Goal: Check status: Check status

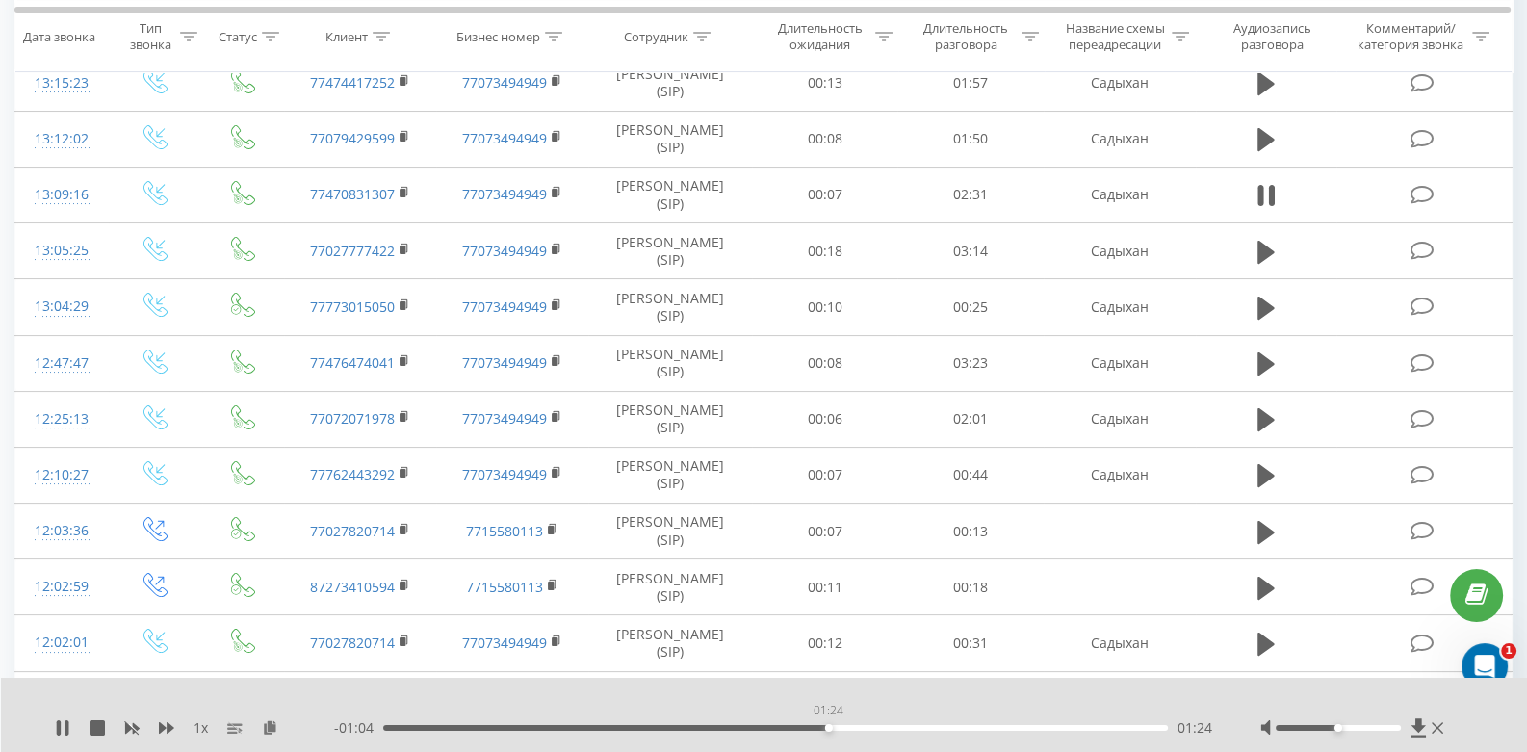
drag, startPoint x: 491, startPoint y: 726, endPoint x: 863, endPoint y: 731, distance: 371.8
click at [863, 731] on div "01:24" at bounding box center [775, 728] width 785 height 6
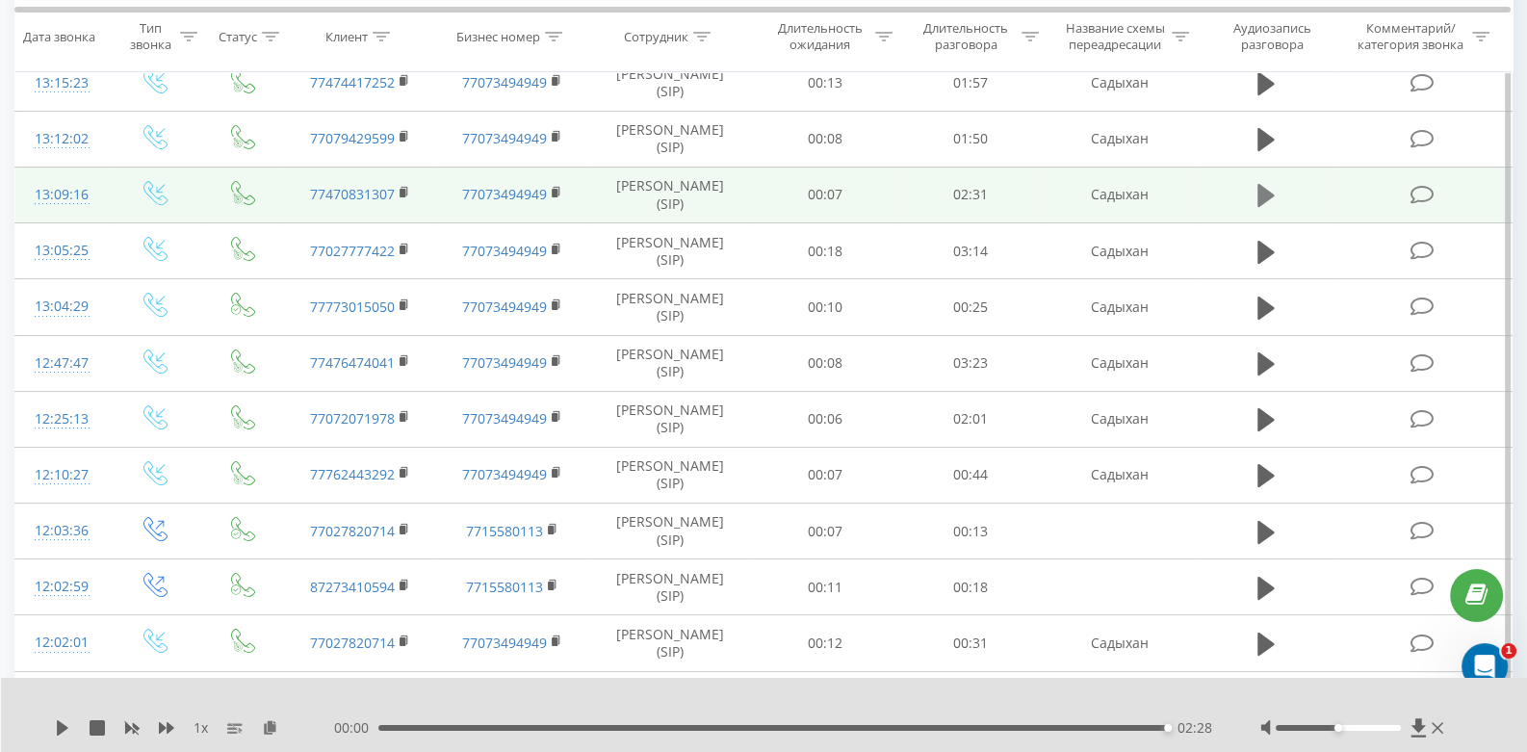
click at [1275, 195] on button at bounding box center [1266, 195] width 29 height 29
click at [1438, 723] on icon at bounding box center [1438, 727] width 12 height 15
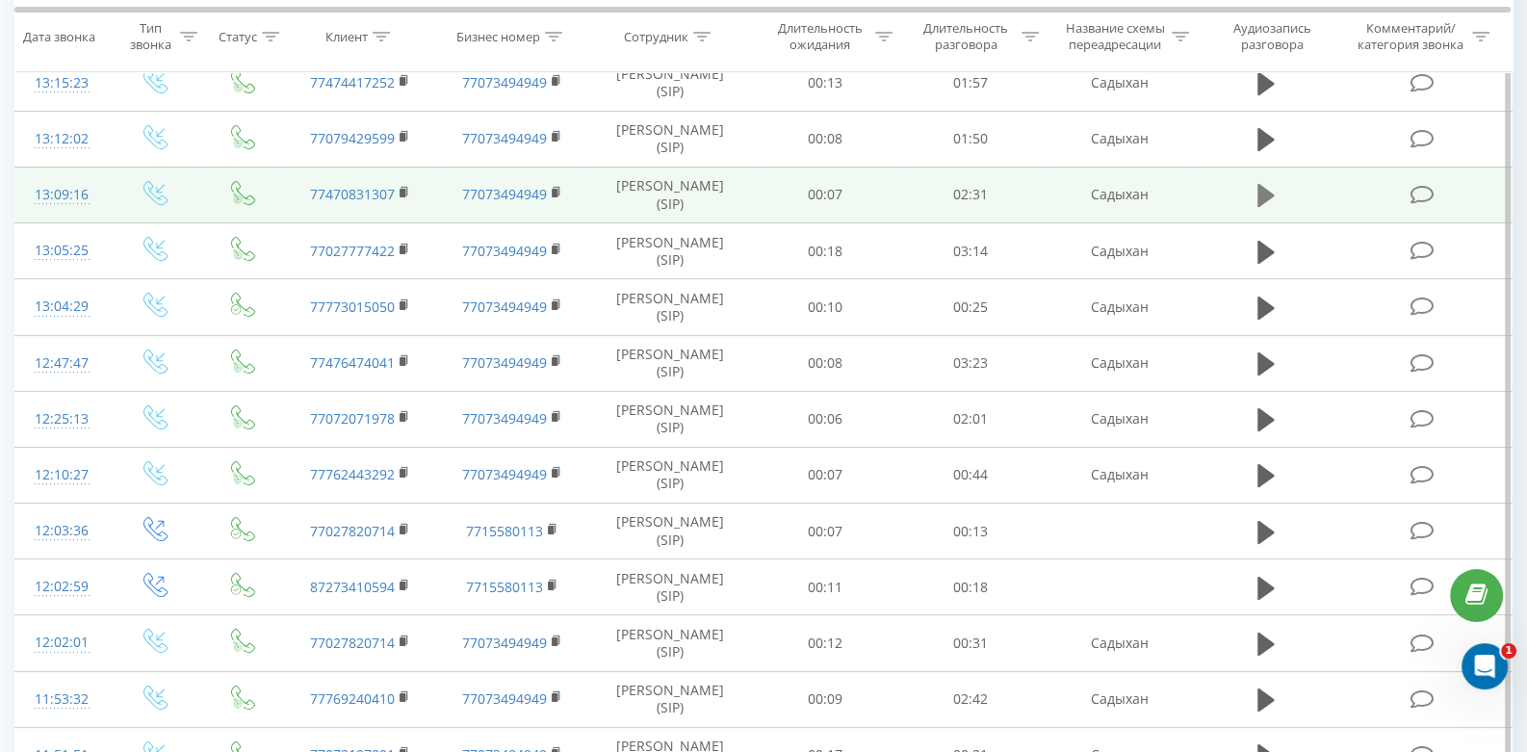
click at [1263, 197] on icon at bounding box center [1266, 195] width 17 height 23
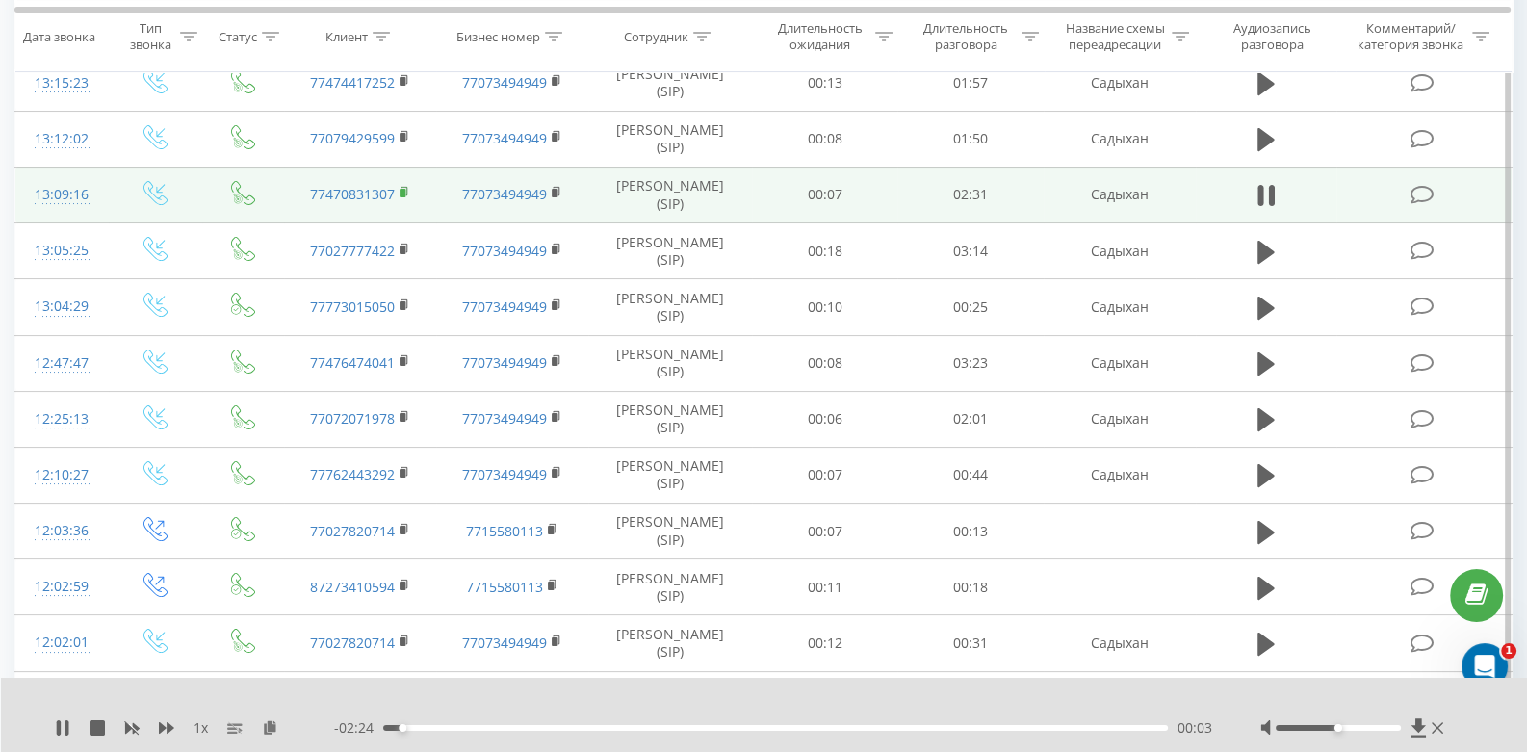
click at [405, 195] on icon at bounding box center [405, 192] width 11 height 13
click at [403, 193] on rect at bounding box center [403, 193] width 6 height 9
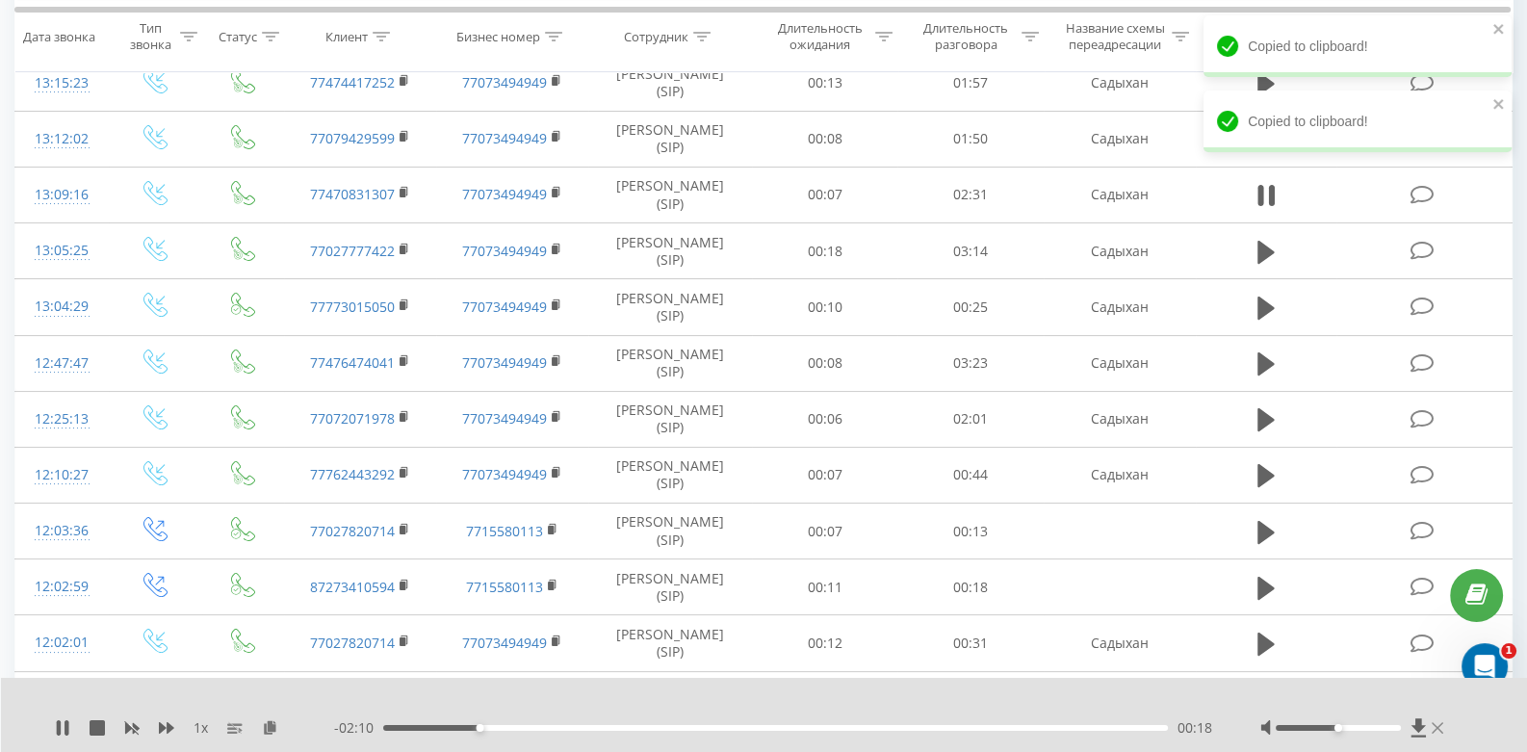
click at [1439, 725] on icon at bounding box center [1438, 727] width 12 height 15
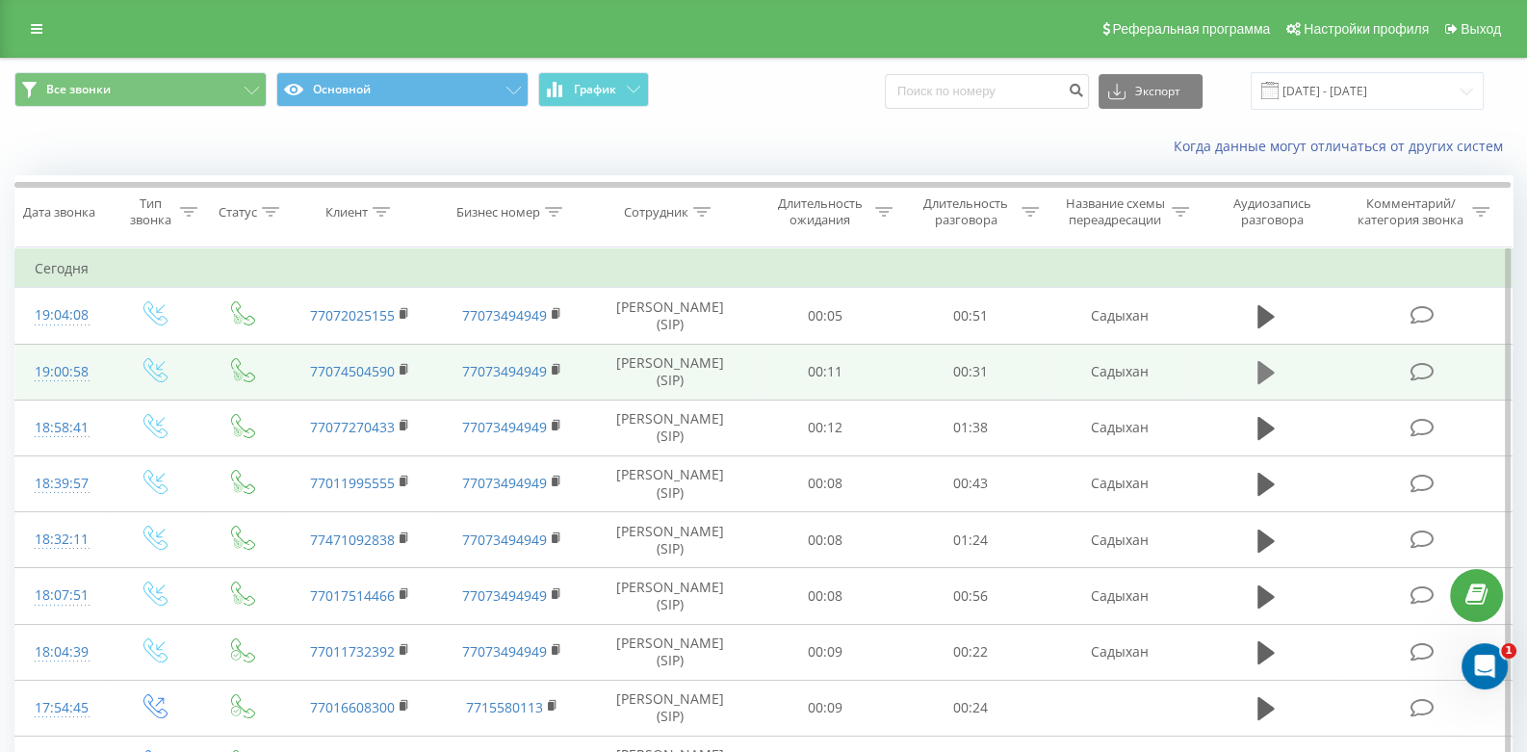
click at [1265, 364] on icon at bounding box center [1266, 372] width 17 height 23
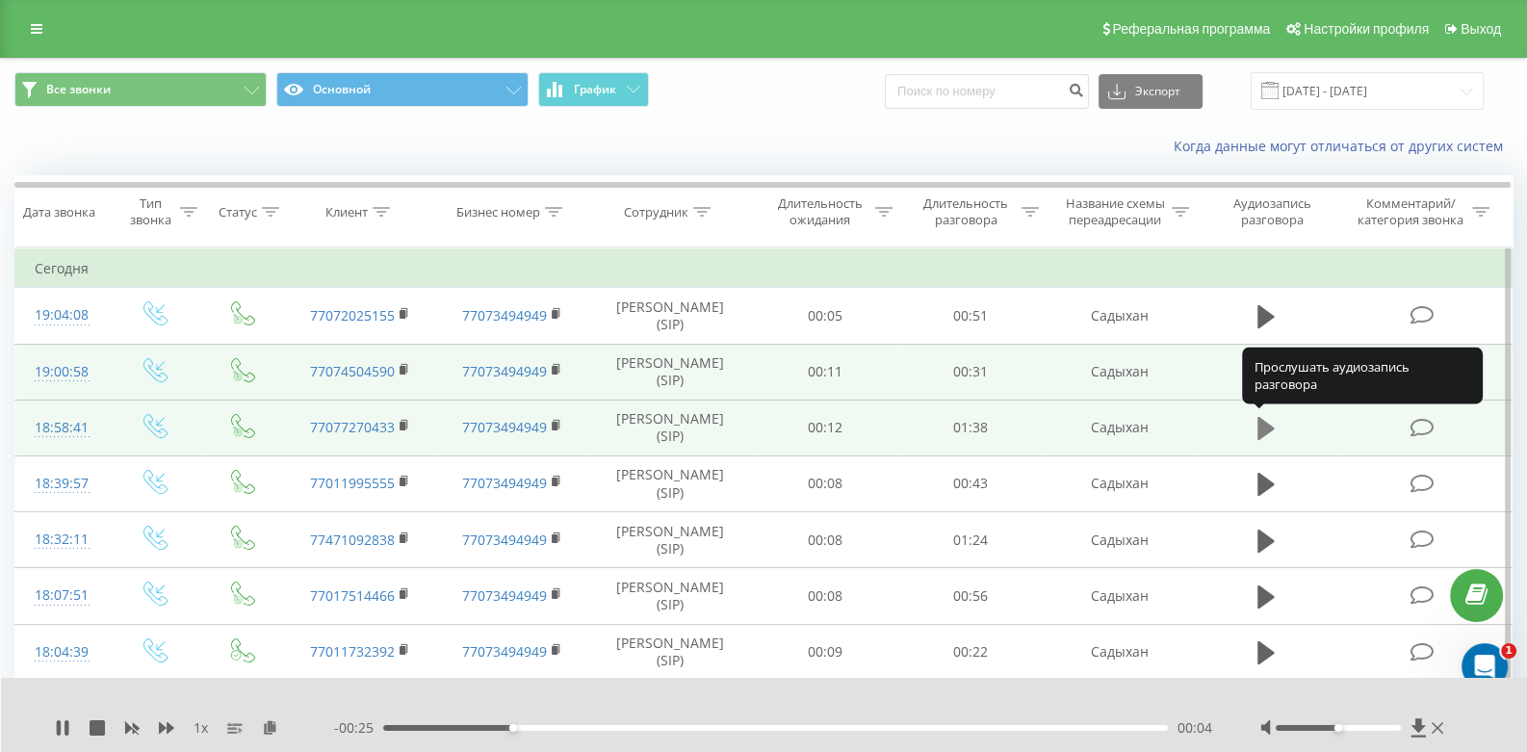
click at [1266, 431] on icon at bounding box center [1266, 428] width 17 height 23
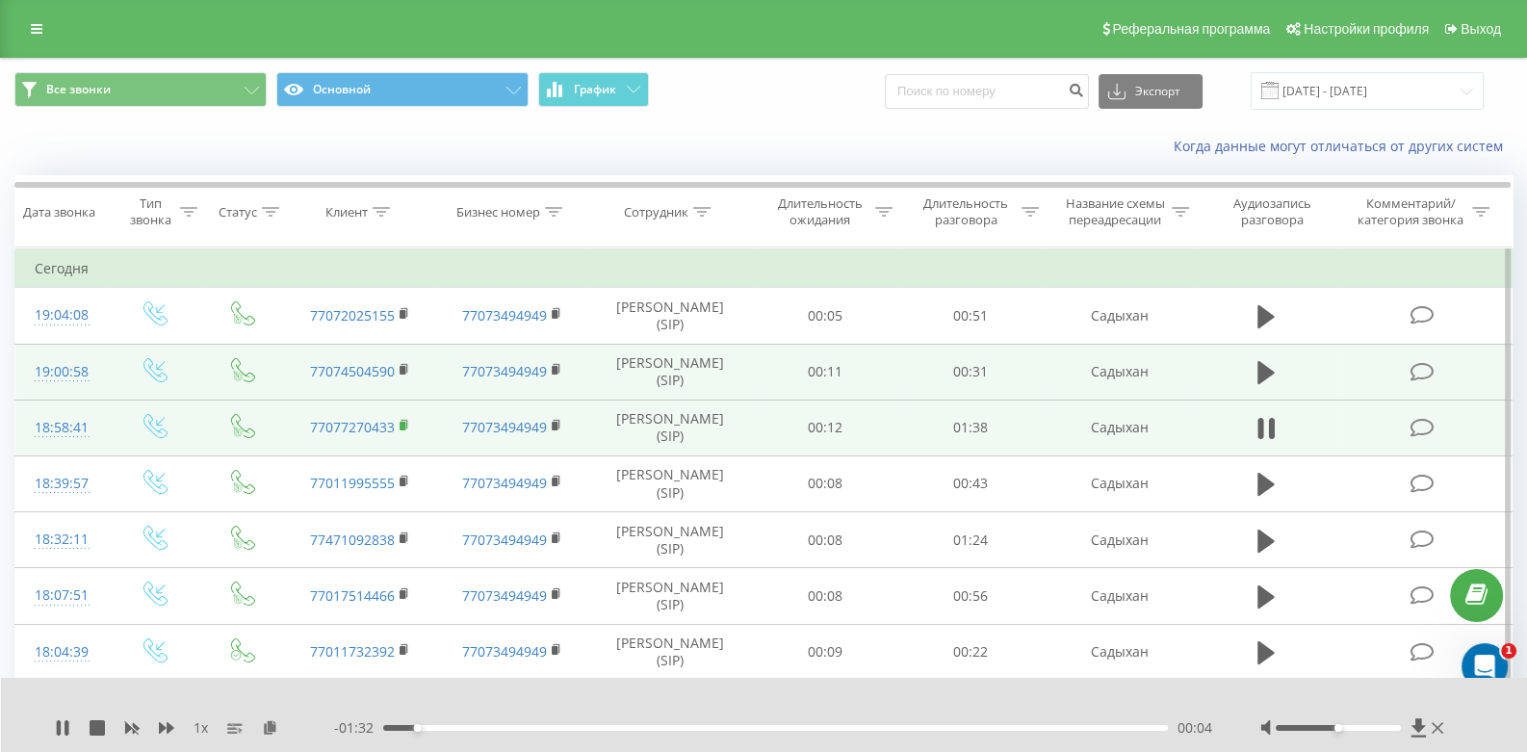
click at [403, 422] on rect at bounding box center [403, 426] width 6 height 9
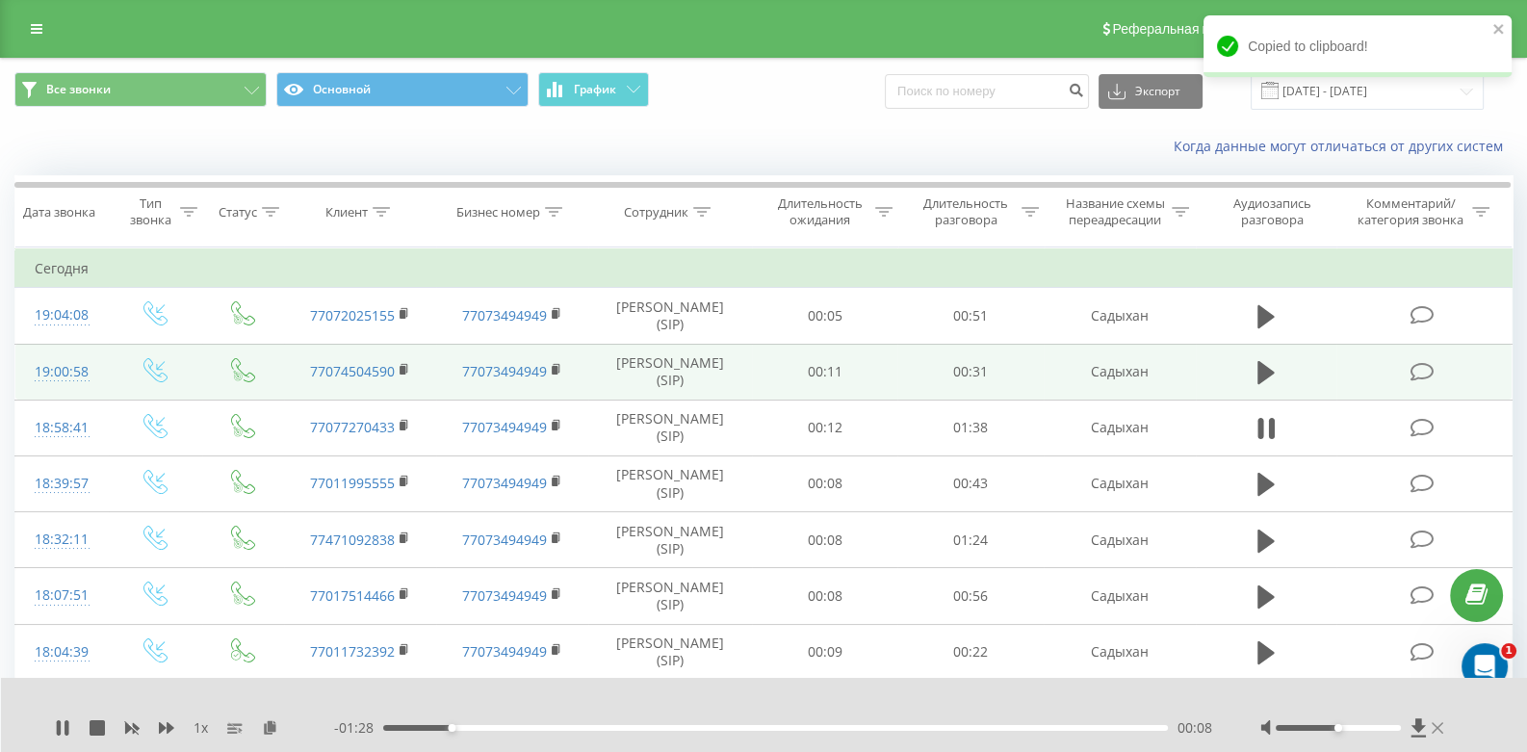
click at [1441, 723] on icon at bounding box center [1438, 728] width 12 height 12
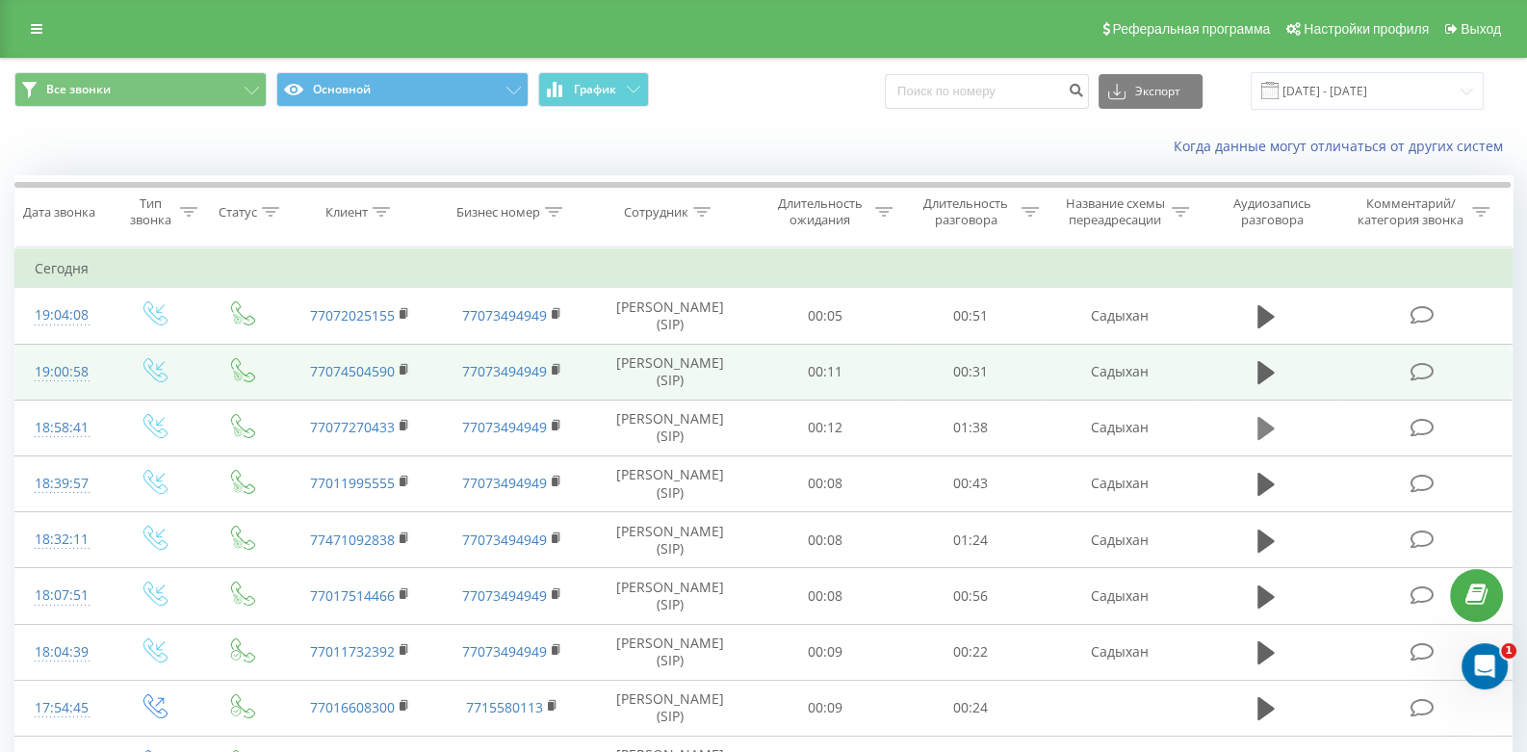
click at [1267, 431] on icon at bounding box center [1266, 428] width 17 height 23
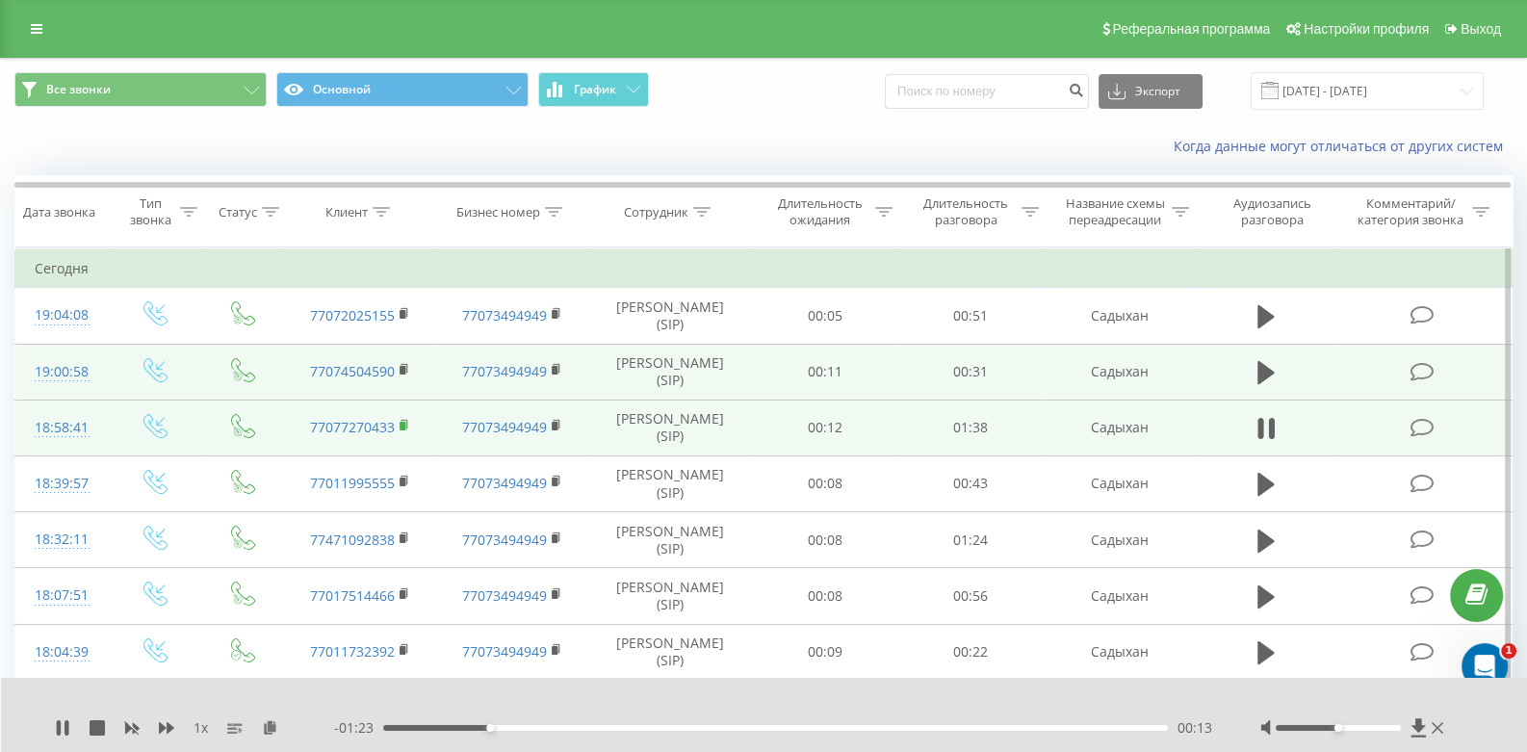
click at [405, 426] on icon at bounding box center [405, 425] width 11 height 13
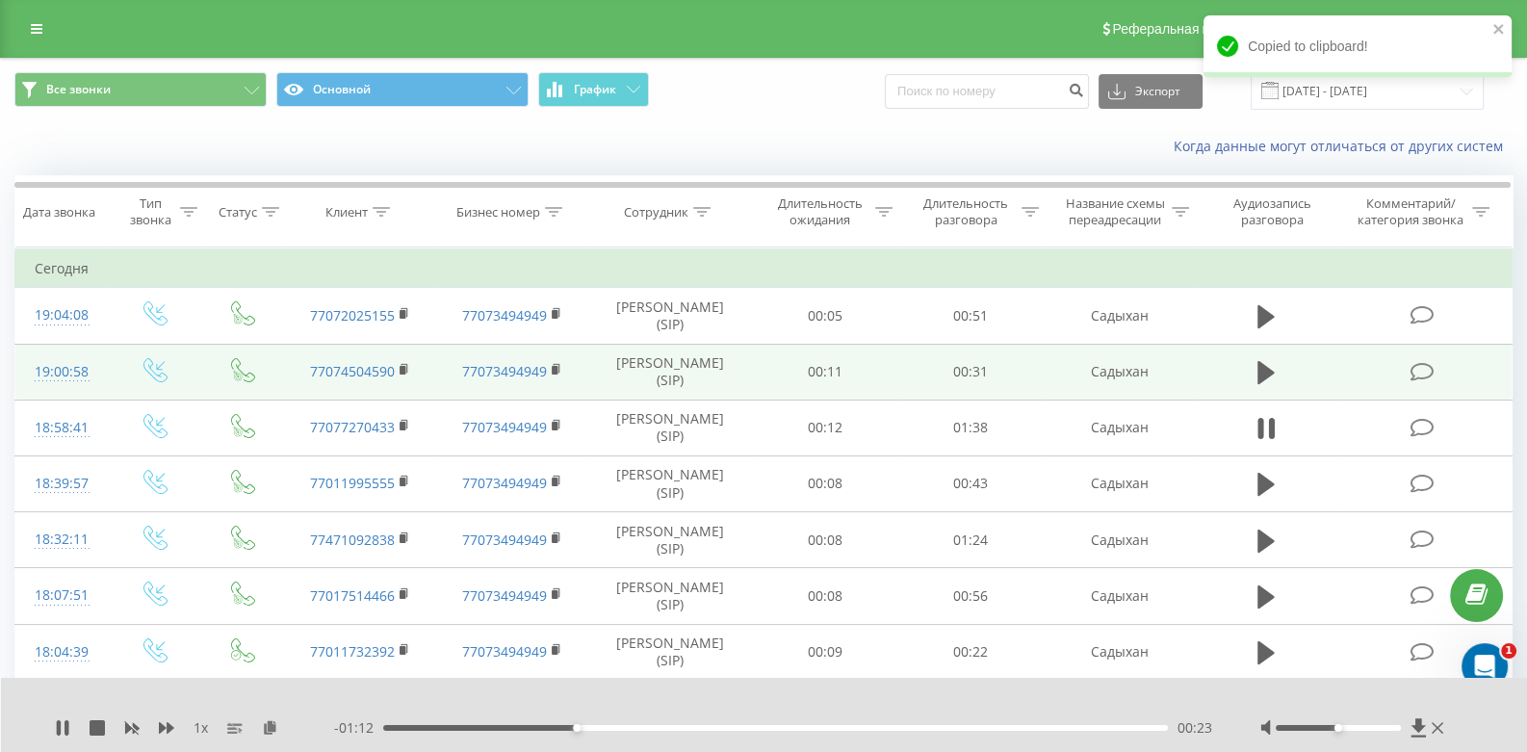
click at [1439, 718] on div at bounding box center [1355, 727] width 188 height 19
click at [1438, 723] on icon at bounding box center [1438, 727] width 12 height 15
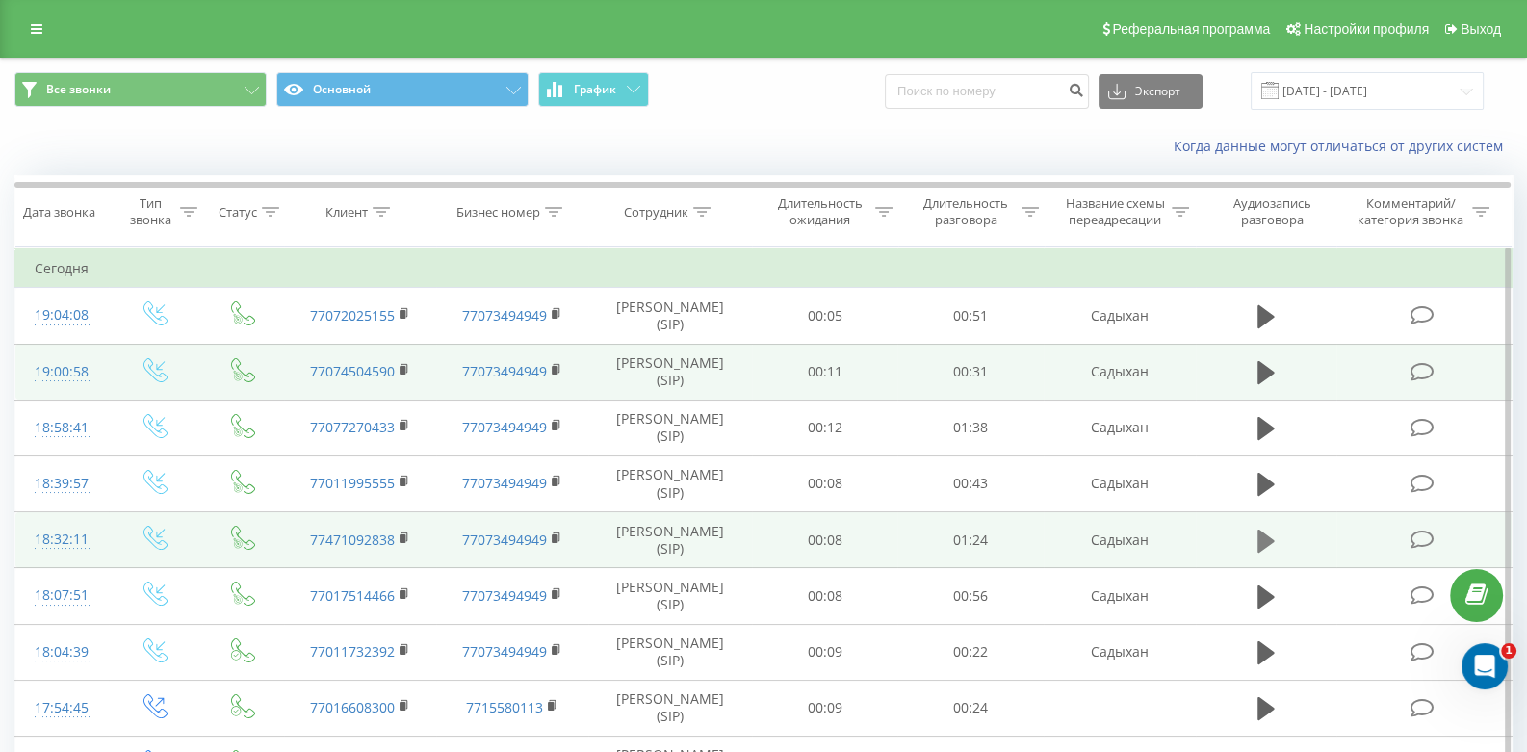
click at [1271, 535] on icon at bounding box center [1266, 541] width 17 height 27
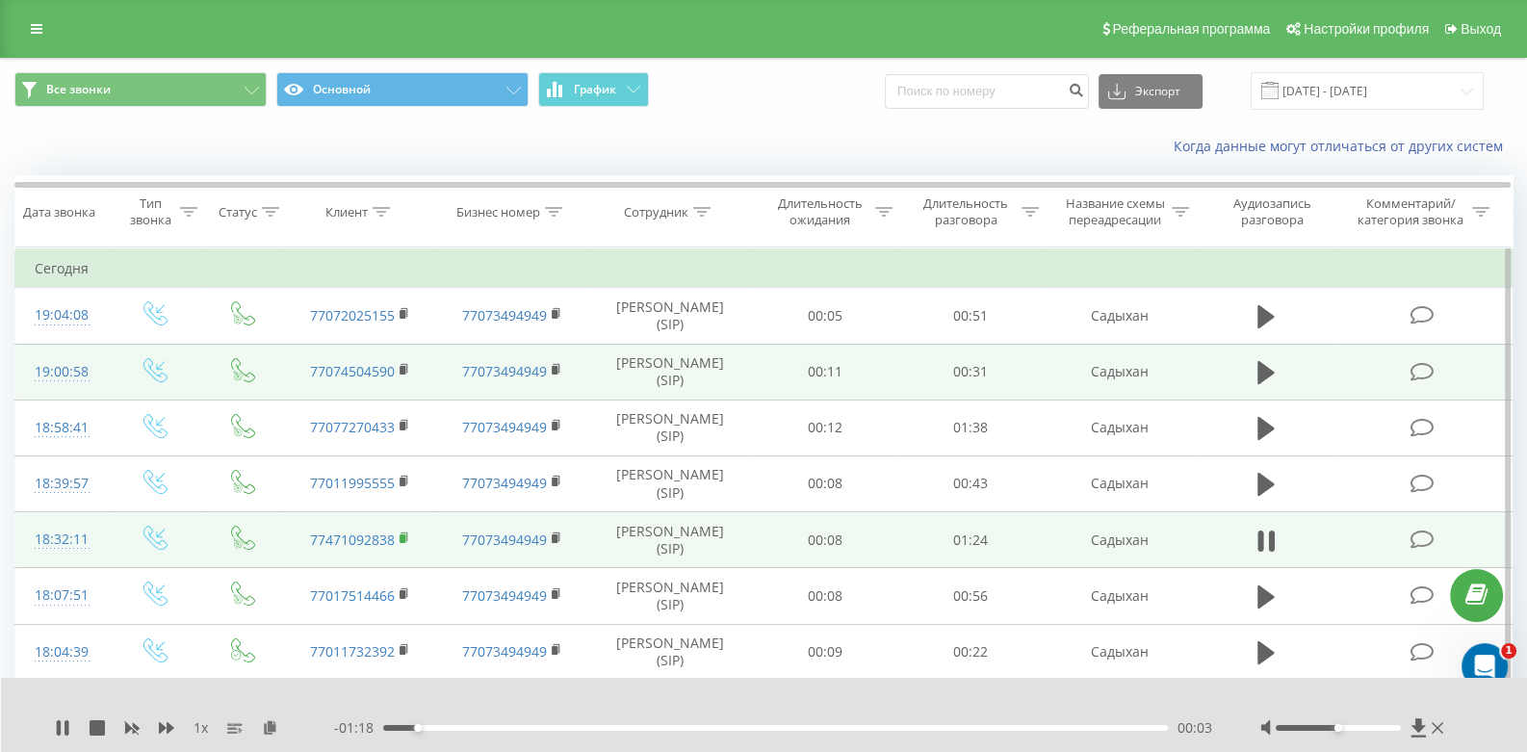
click at [400, 534] on rect at bounding box center [403, 538] width 6 height 9
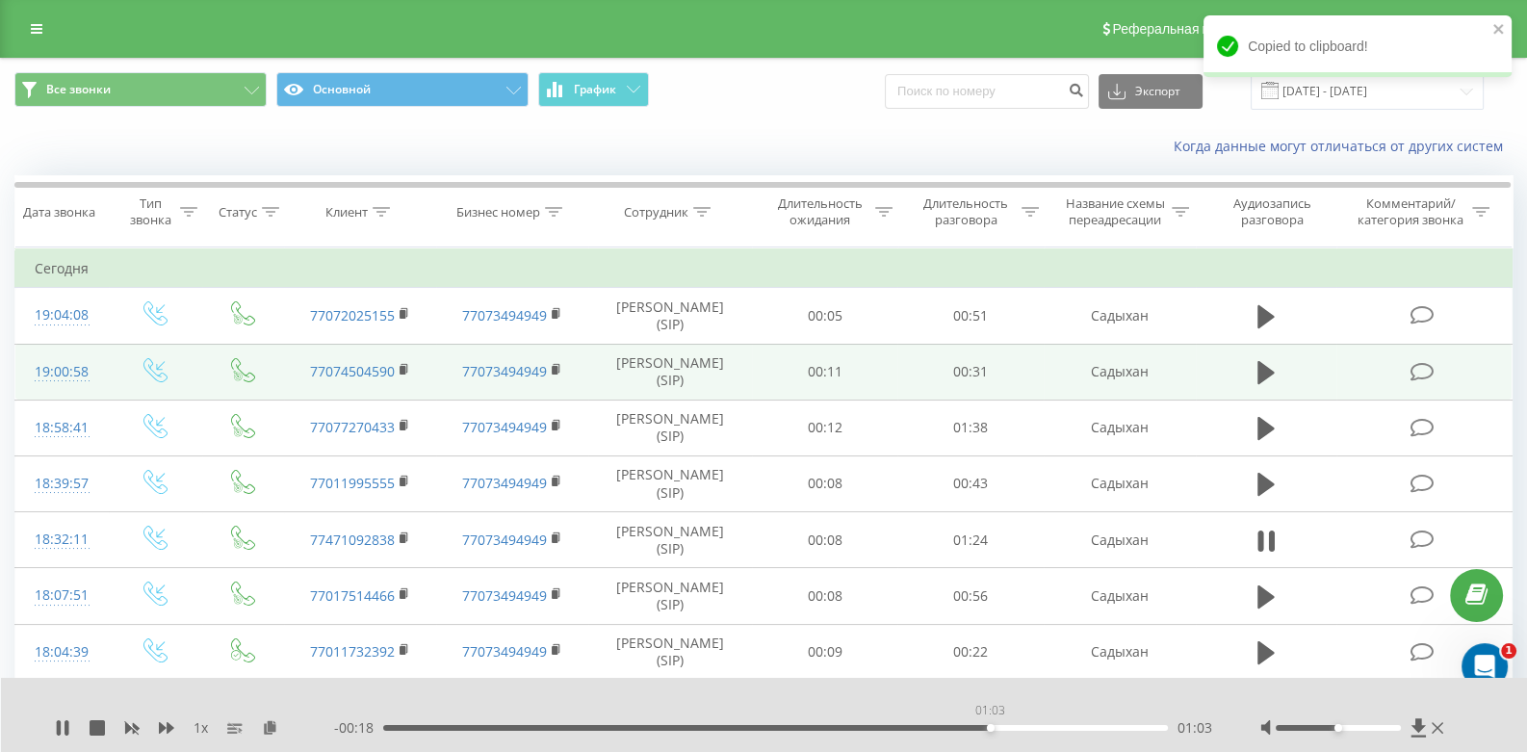
drag, startPoint x: 443, startPoint y: 723, endPoint x: 990, endPoint y: 742, distance: 547.3
click at [990, 742] on div "1 x - 00:18 01:03 01:03" at bounding box center [764, 715] width 1527 height 74
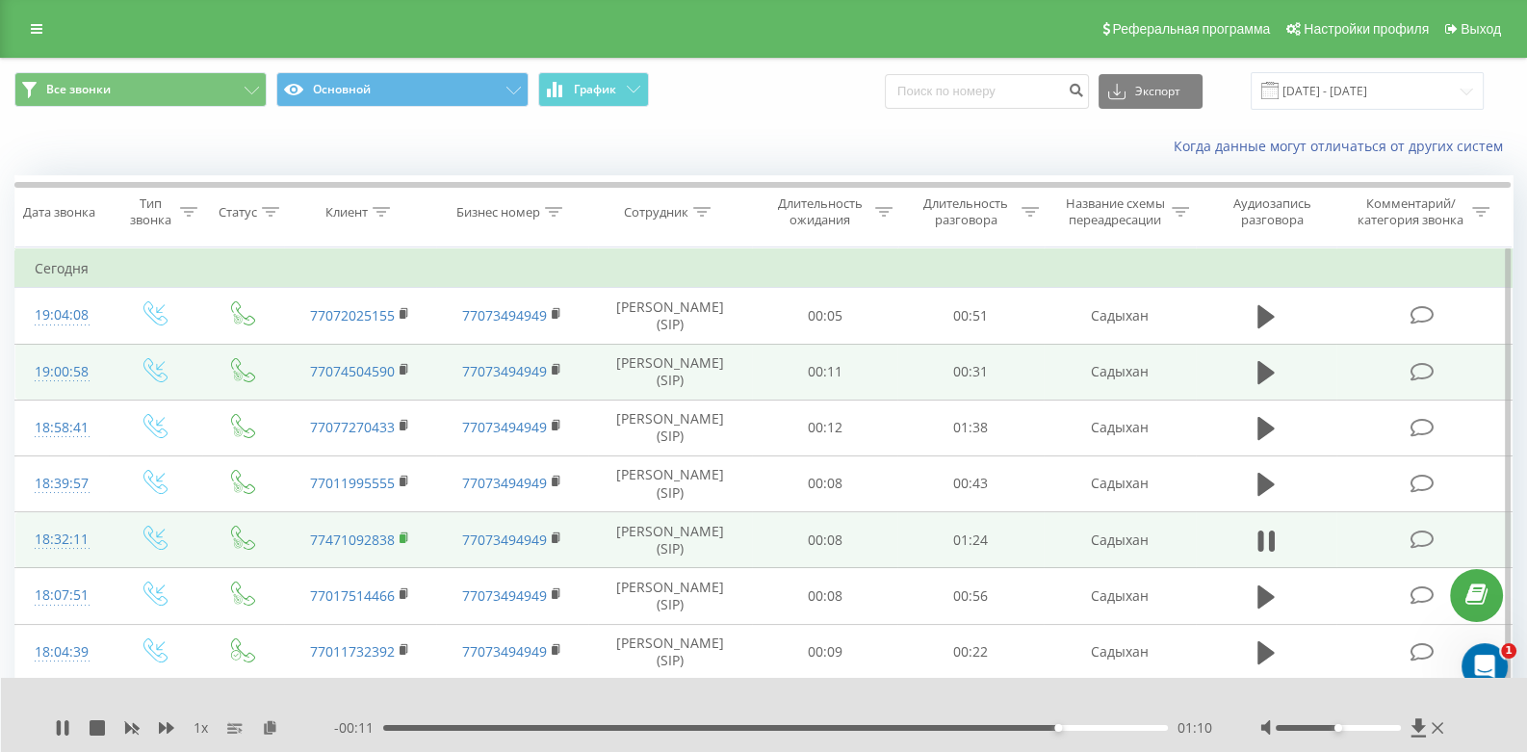
click at [403, 534] on rect at bounding box center [403, 538] width 6 height 9
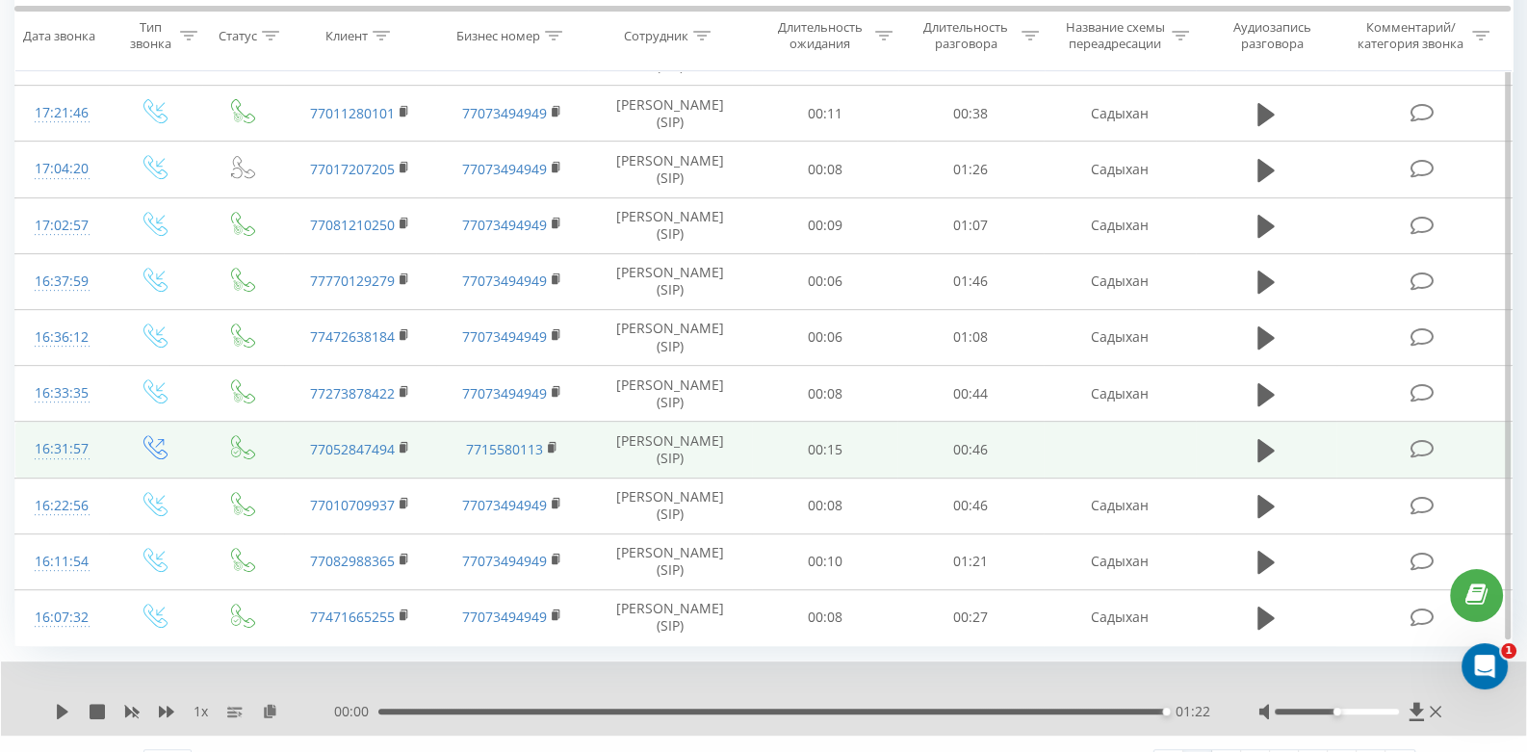
scroll to position [1078, 0]
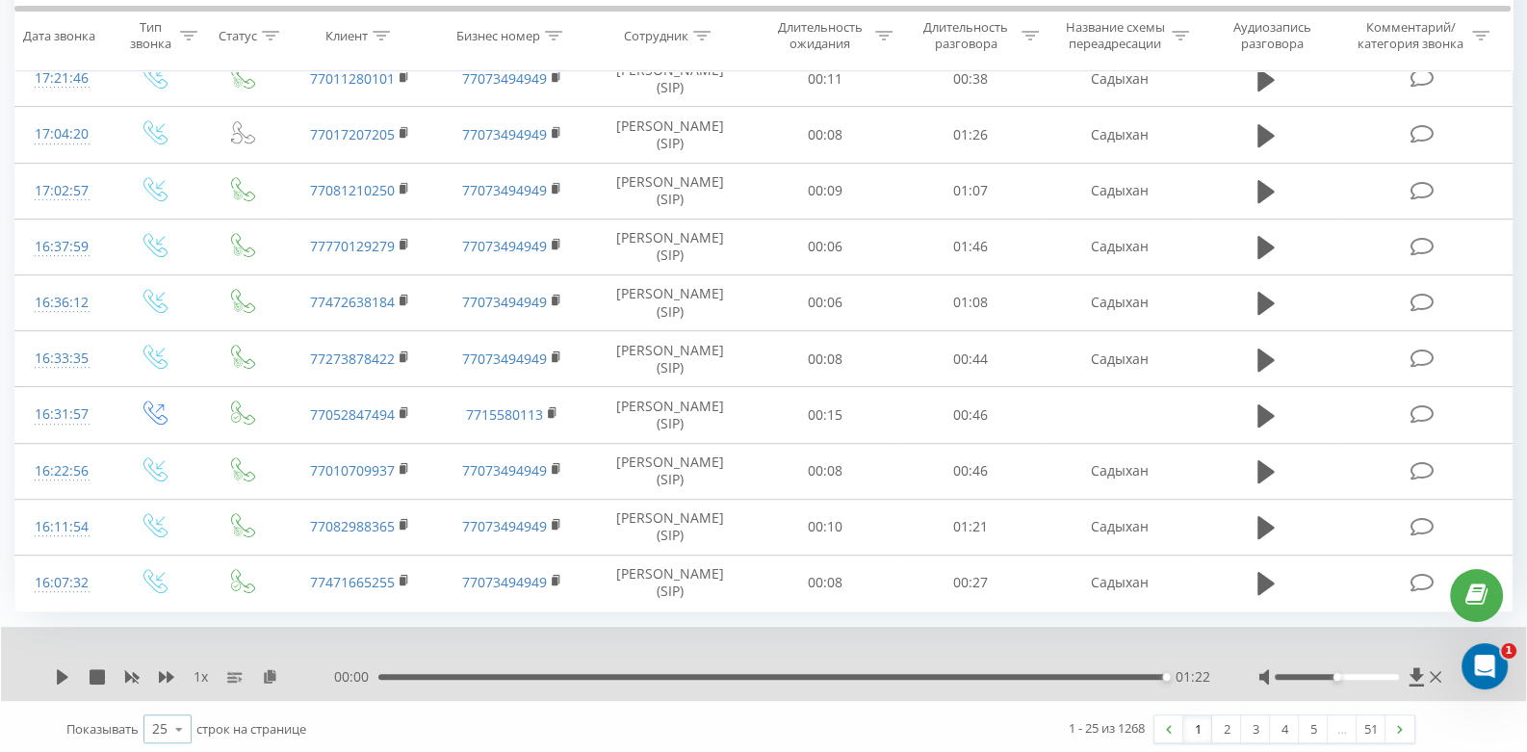
click at [183, 721] on icon at bounding box center [179, 730] width 29 height 38
click at [172, 692] on span "100" at bounding box center [163, 701] width 23 height 18
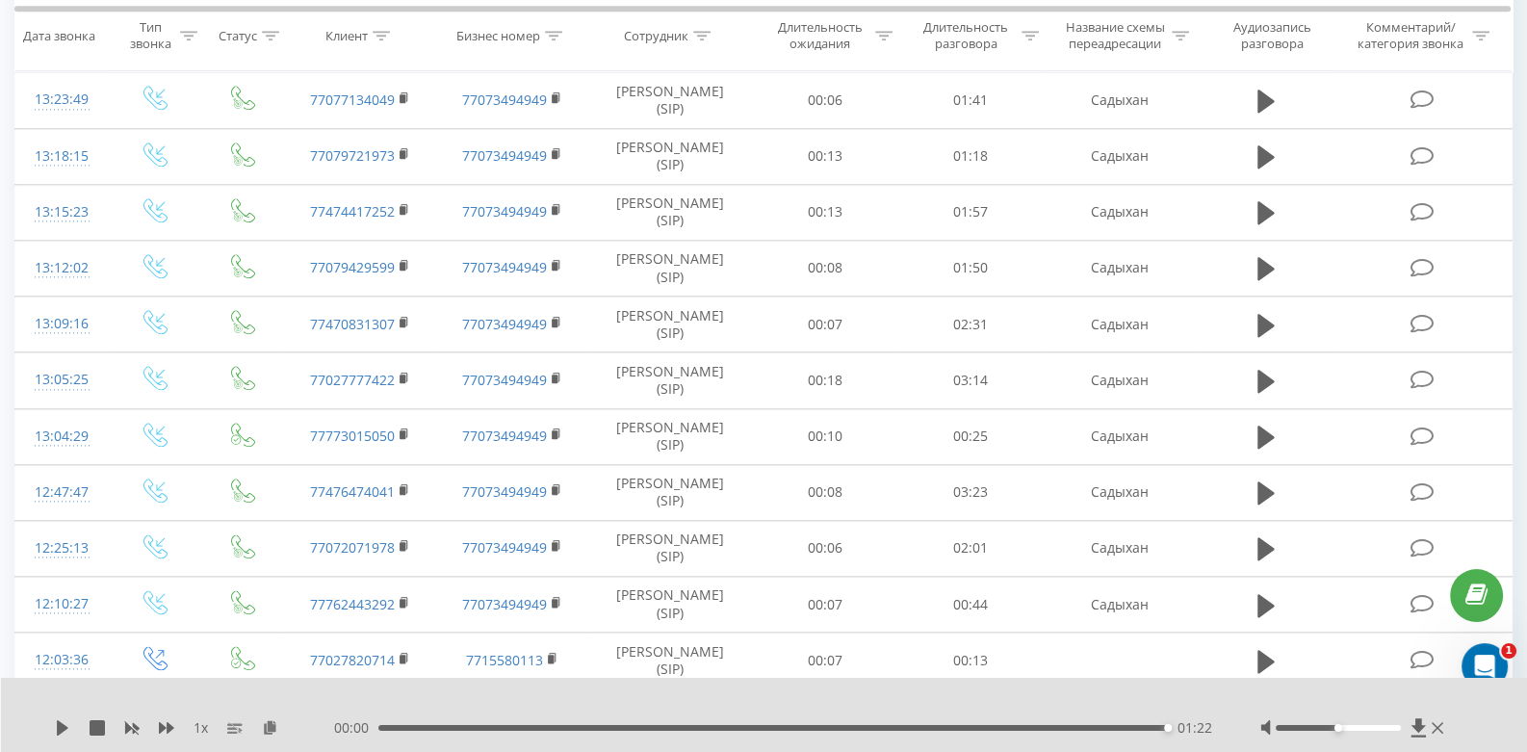
scroll to position [2907, 0]
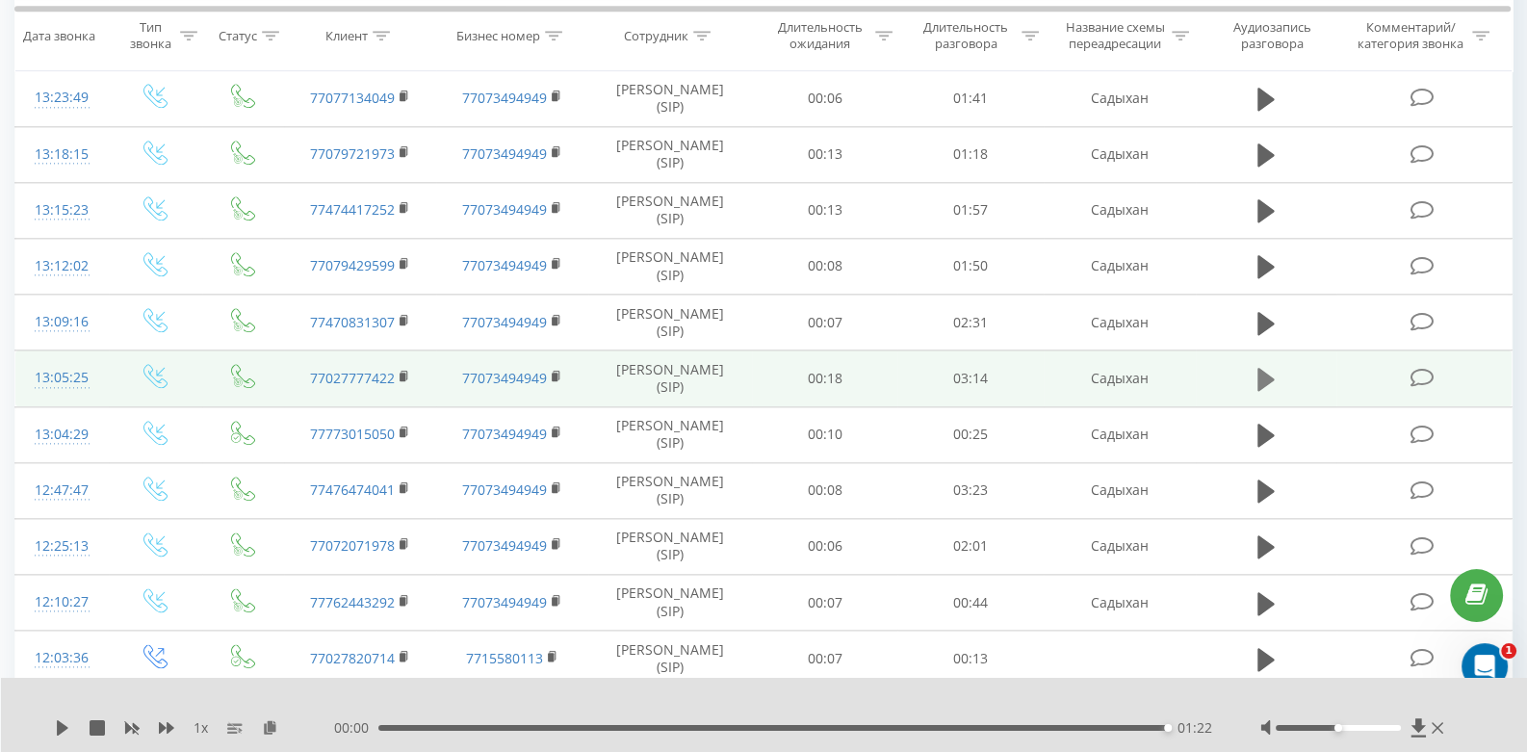
click at [1259, 368] on icon at bounding box center [1266, 379] width 17 height 23
drag, startPoint x: 409, startPoint y: 728, endPoint x: 999, endPoint y: 709, distance: 589.7
click at [999, 724] on div "02:30" at bounding box center [1000, 728] width 8 height 8
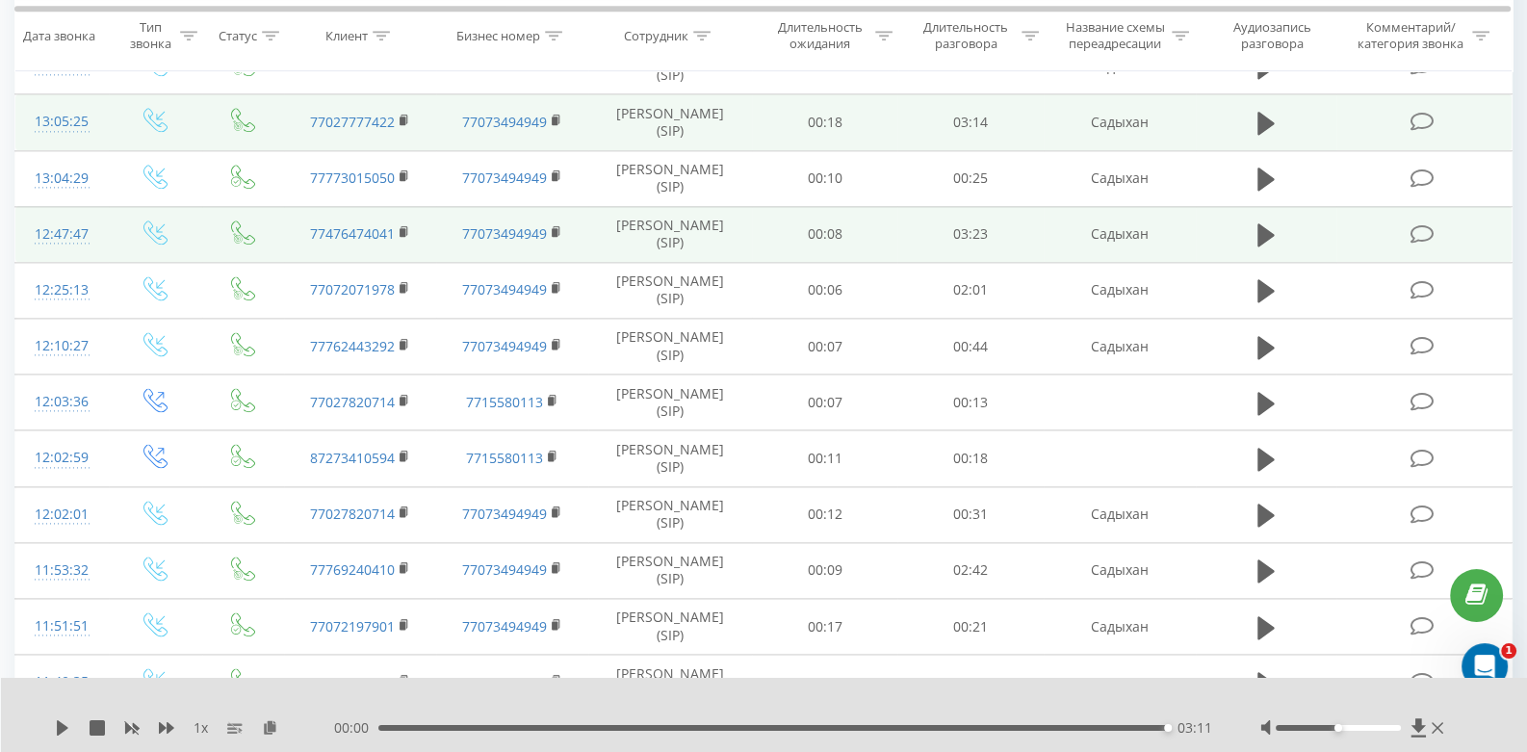
scroll to position [3196, 0]
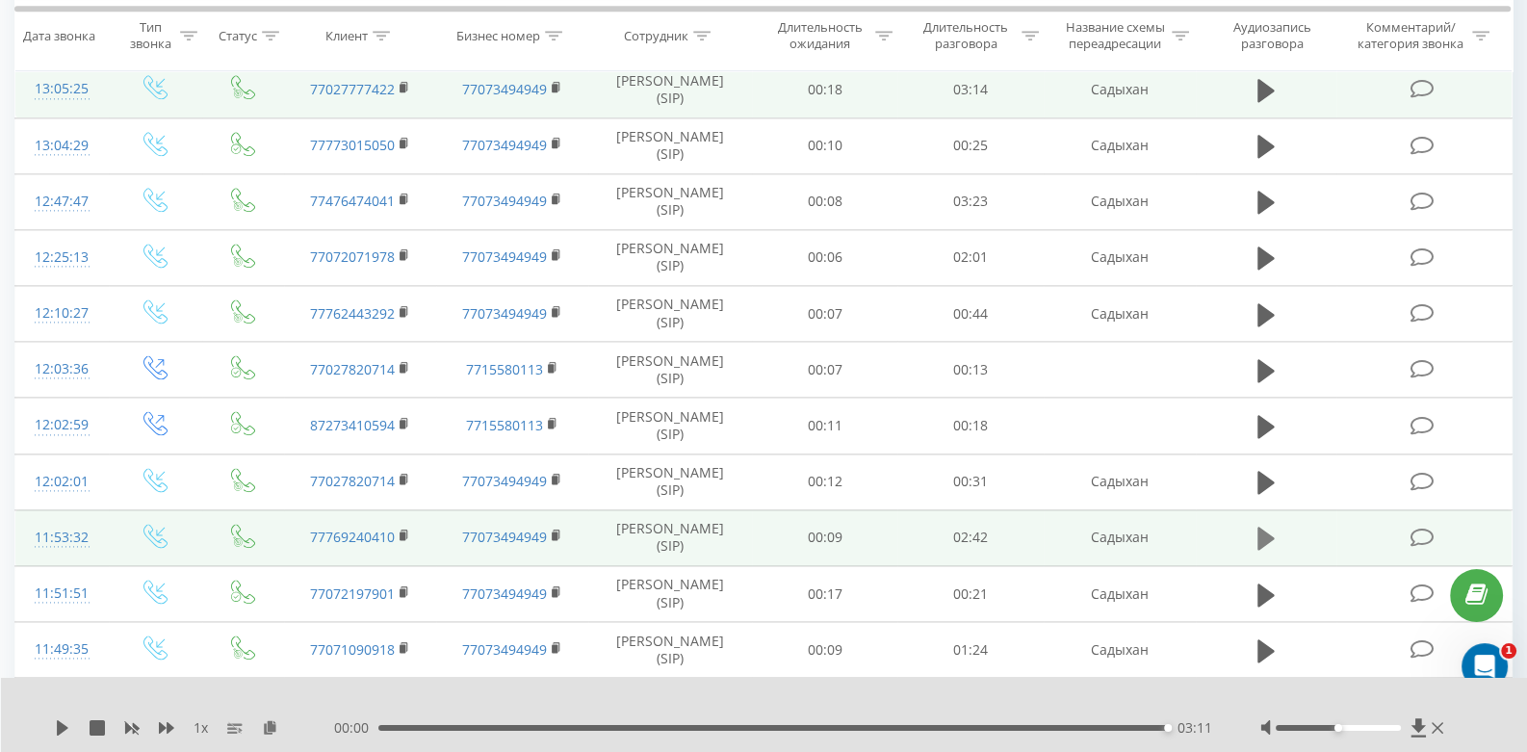
click at [1266, 527] on icon at bounding box center [1266, 538] width 17 height 23
click at [1266, 525] on icon at bounding box center [1266, 538] width 17 height 27
click at [403, 532] on rect at bounding box center [403, 536] width 6 height 9
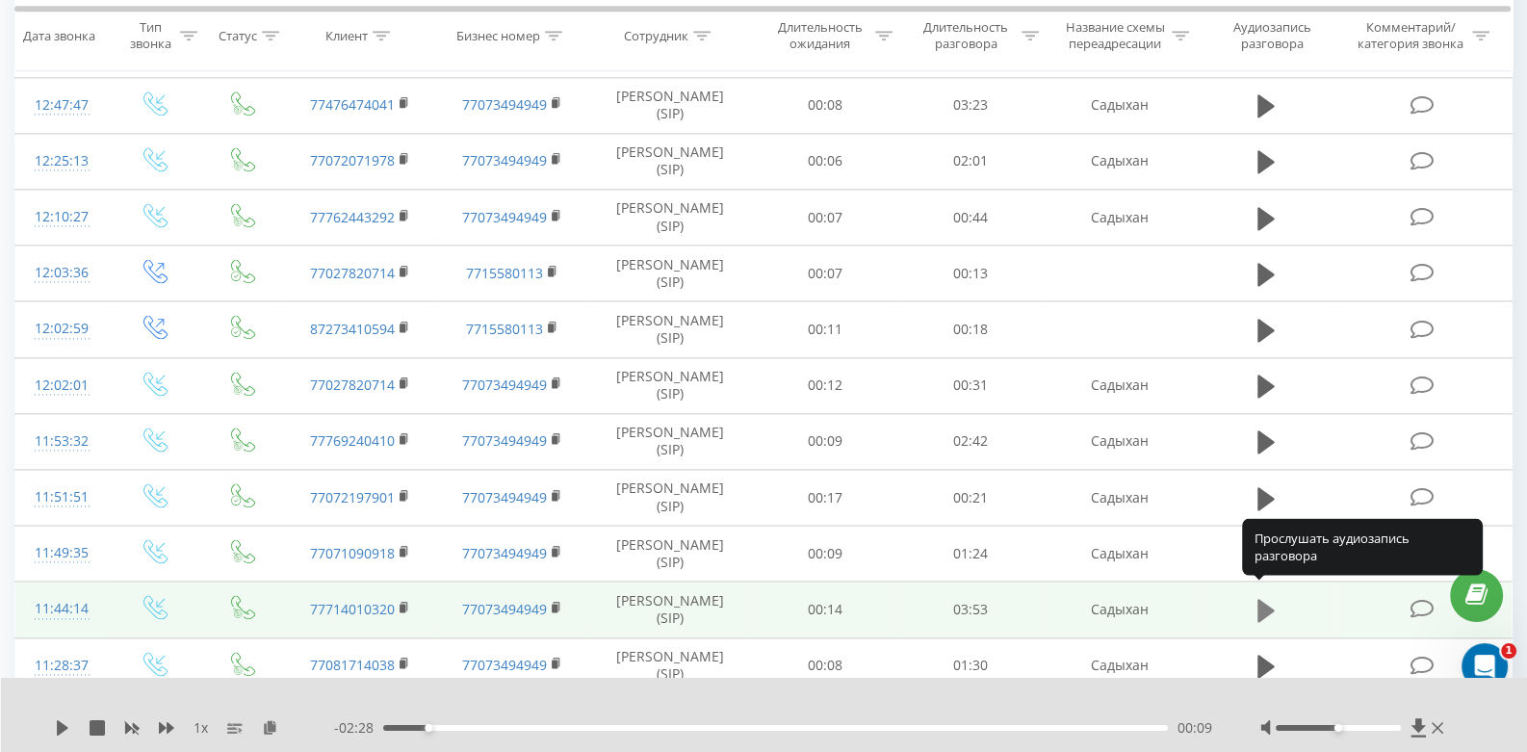
click at [1260, 600] on icon at bounding box center [1266, 610] width 17 height 23
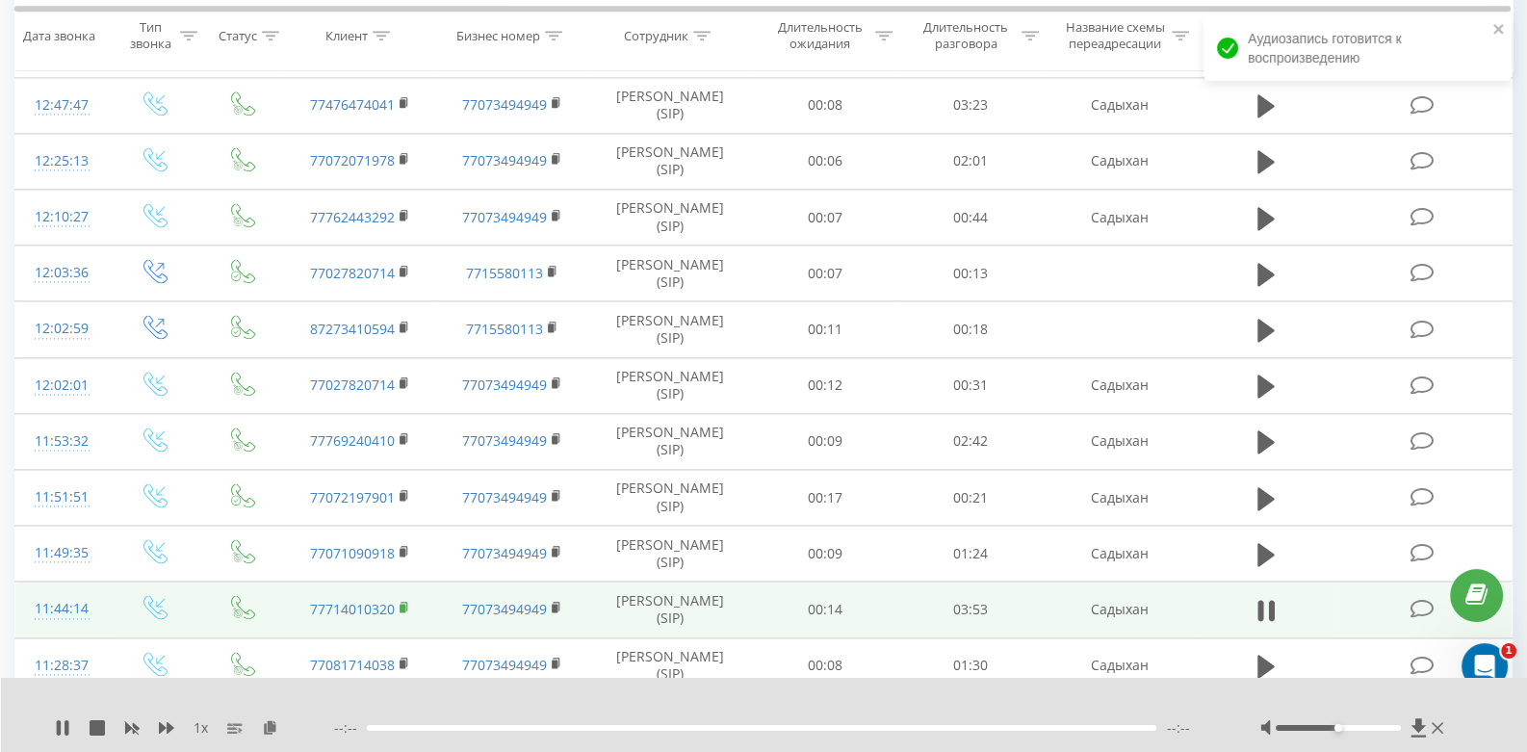
click at [406, 602] on icon at bounding box center [404, 606] width 7 height 9
click at [405, 601] on icon at bounding box center [405, 607] width 11 height 13
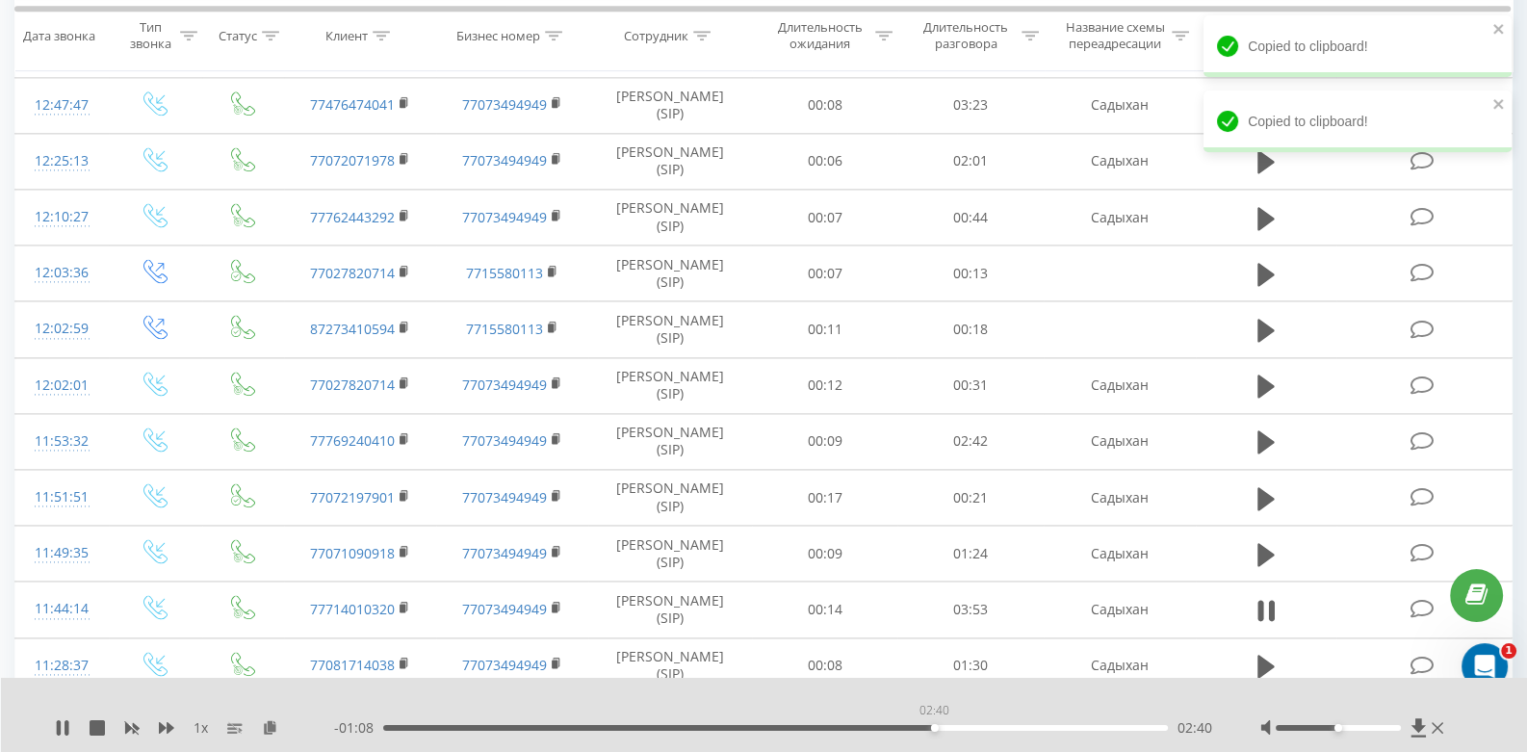
drag, startPoint x: 402, startPoint y: 727, endPoint x: 934, endPoint y: 766, distance: 533.9
drag, startPoint x: 939, startPoint y: 730, endPoint x: 1120, endPoint y: 725, distance: 181.1
click at [1120, 725] on div "03:34" at bounding box center [1121, 728] width 8 height 8
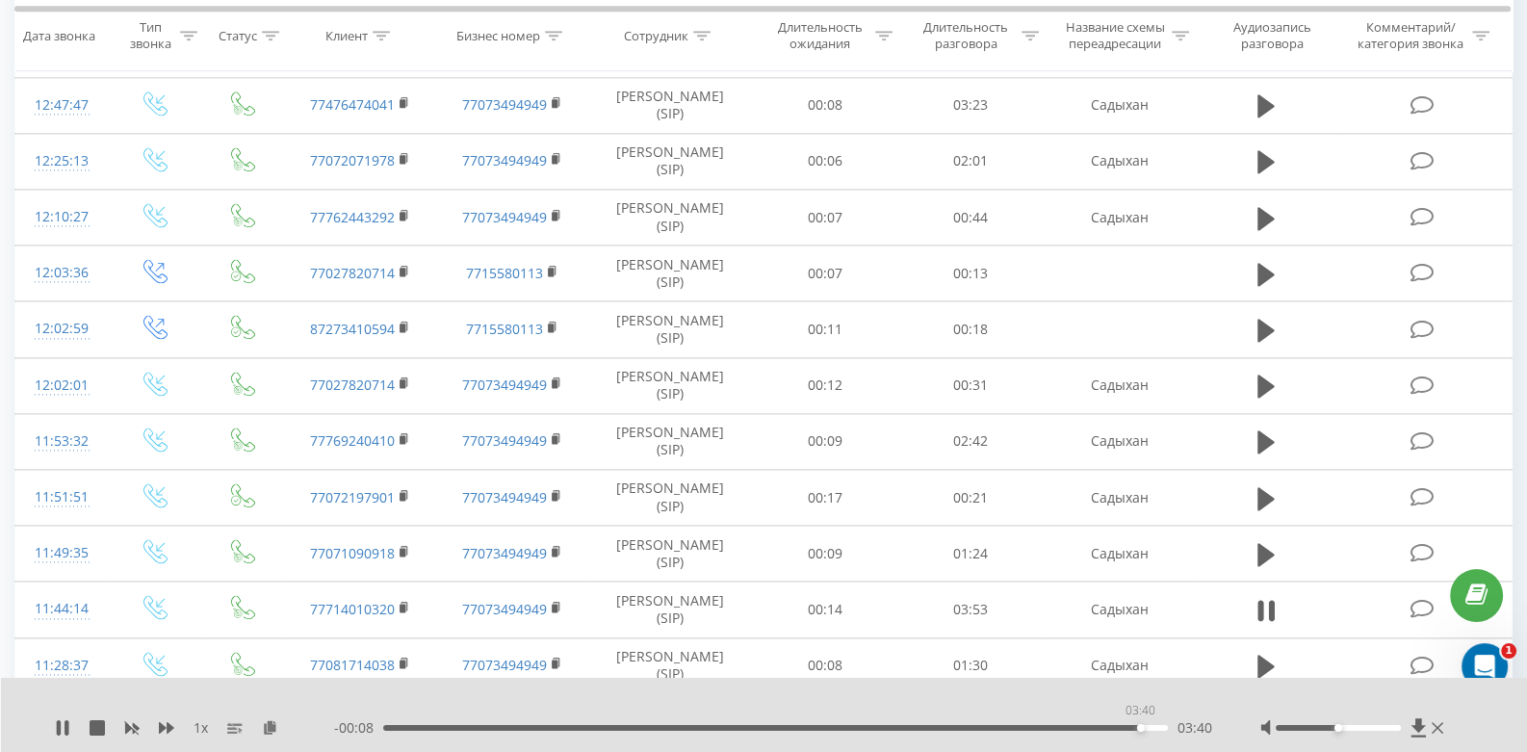
drag, startPoint x: 1130, startPoint y: 725, endPoint x: 1140, endPoint y: 730, distance: 11.6
click at [1140, 730] on div "03:40" at bounding box center [1141, 728] width 8 height 8
drag, startPoint x: 1140, startPoint y: 730, endPoint x: 1151, endPoint y: 730, distance: 10.6
click at [1151, 730] on div "03:42" at bounding box center [1147, 728] width 8 height 8
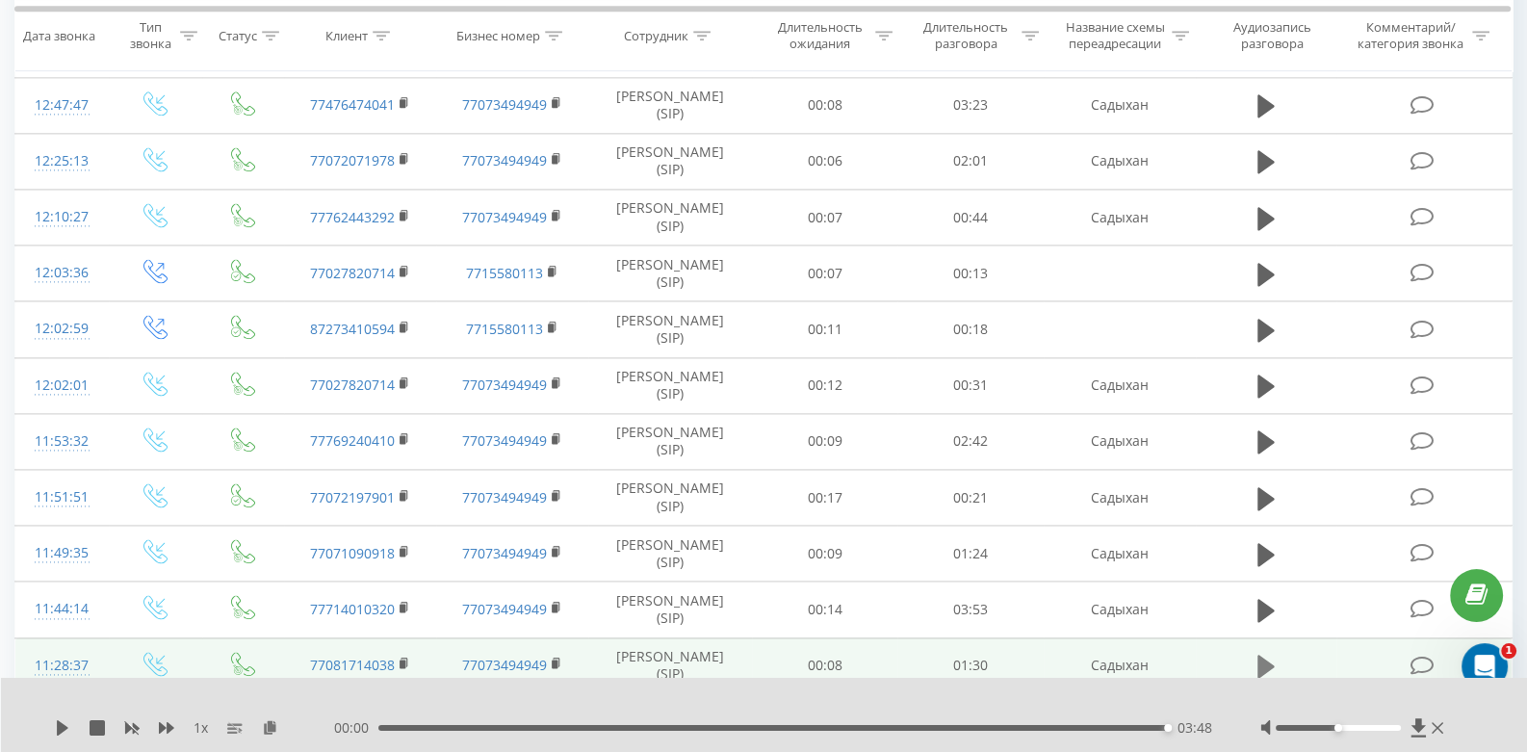
click at [1266, 655] on icon at bounding box center [1266, 666] width 17 height 23
drag, startPoint x: 395, startPoint y: 725, endPoint x: 862, endPoint y: 749, distance: 467.7
click at [862, 749] on div "1 x - 00:36 00:51 00:51" at bounding box center [764, 715] width 1527 height 74
click at [407, 657] on icon at bounding box center [405, 663] width 11 height 13
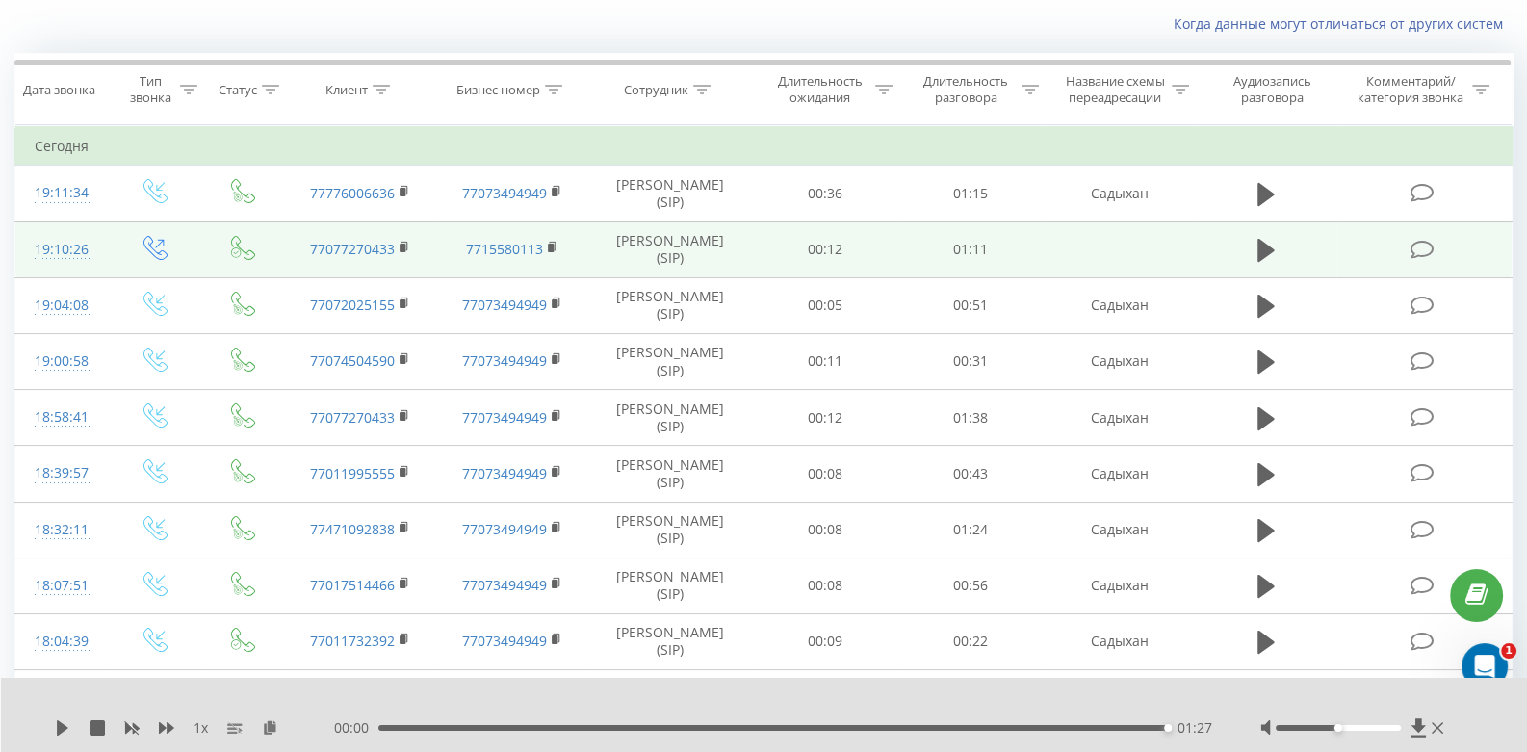
scroll to position [115, 0]
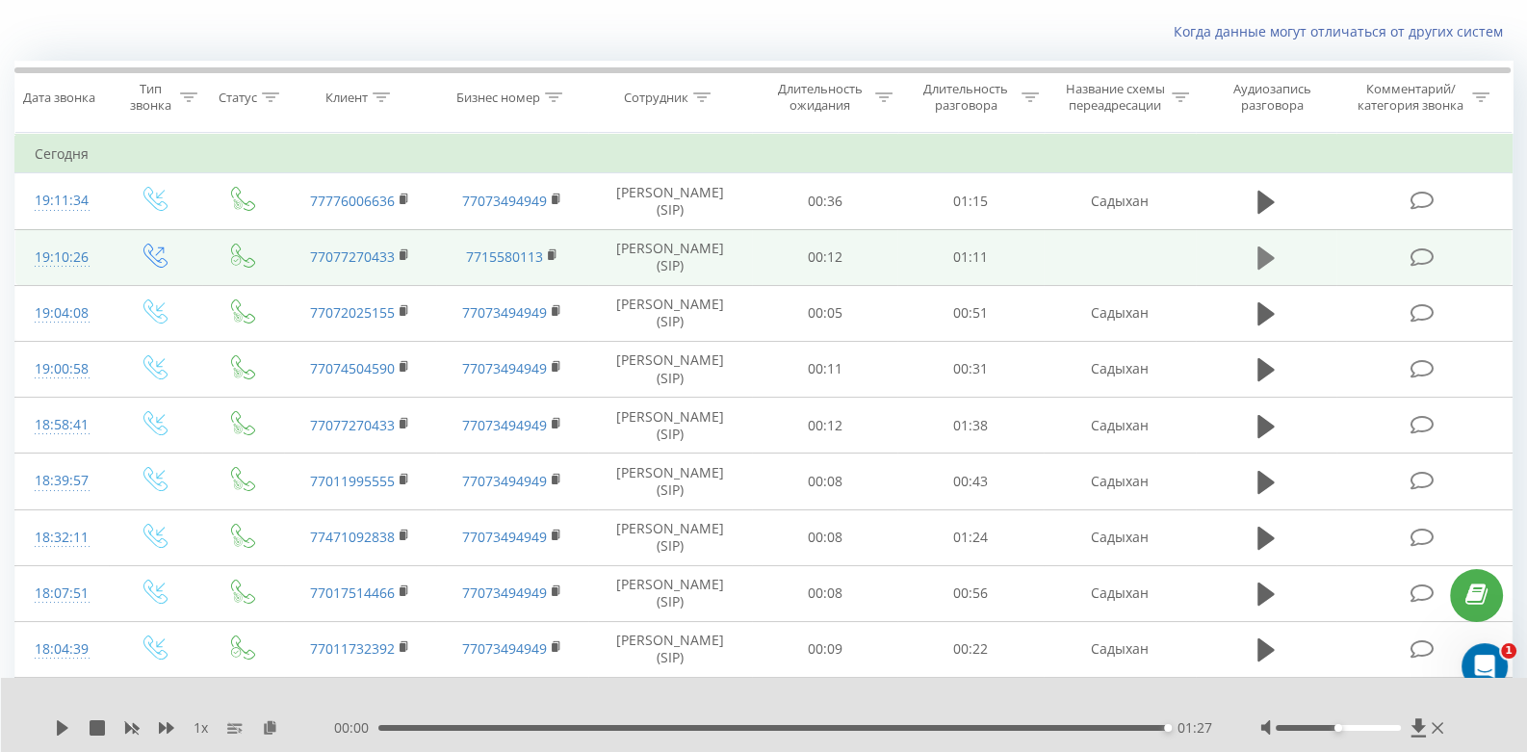
click at [1263, 258] on icon at bounding box center [1266, 258] width 17 height 23
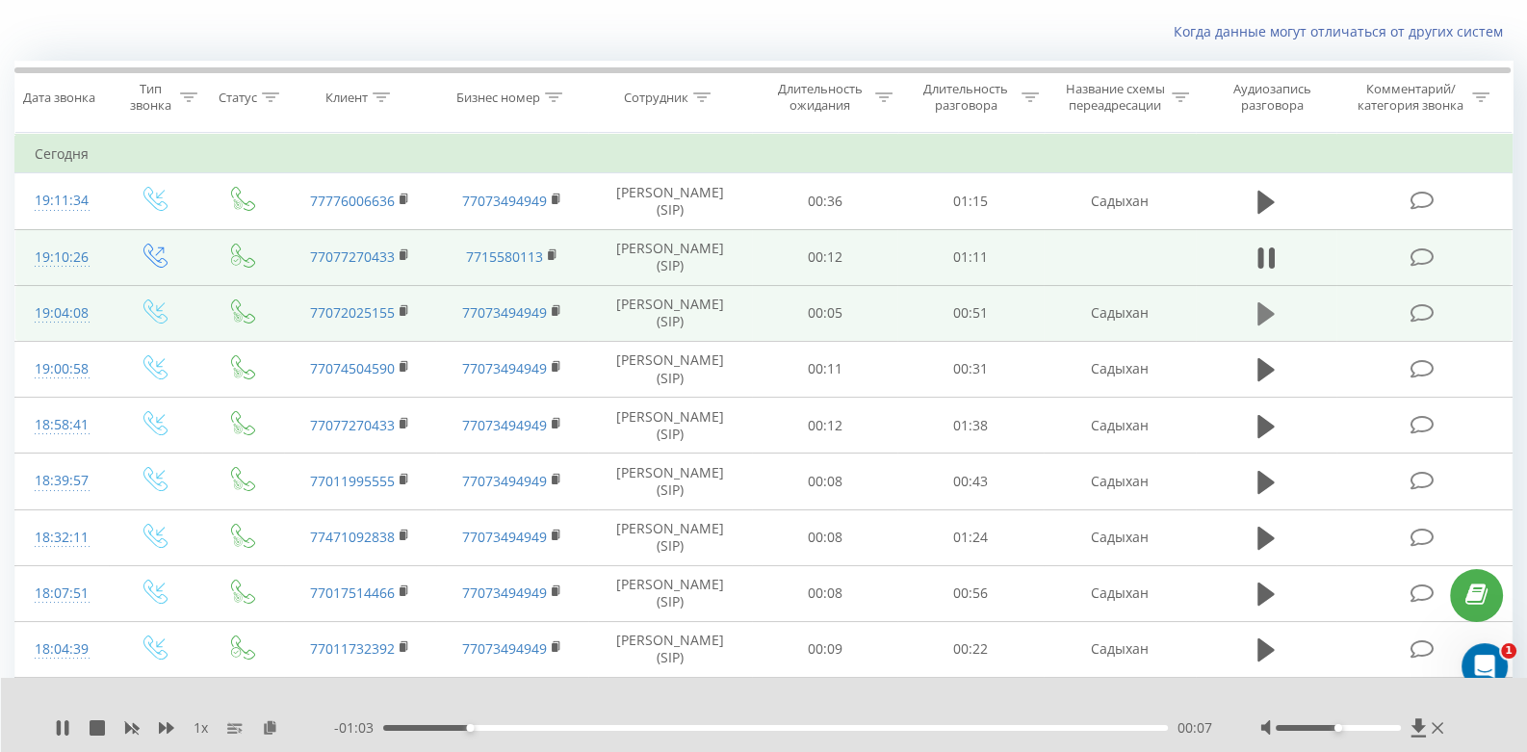
click at [1270, 315] on icon at bounding box center [1266, 313] width 17 height 23
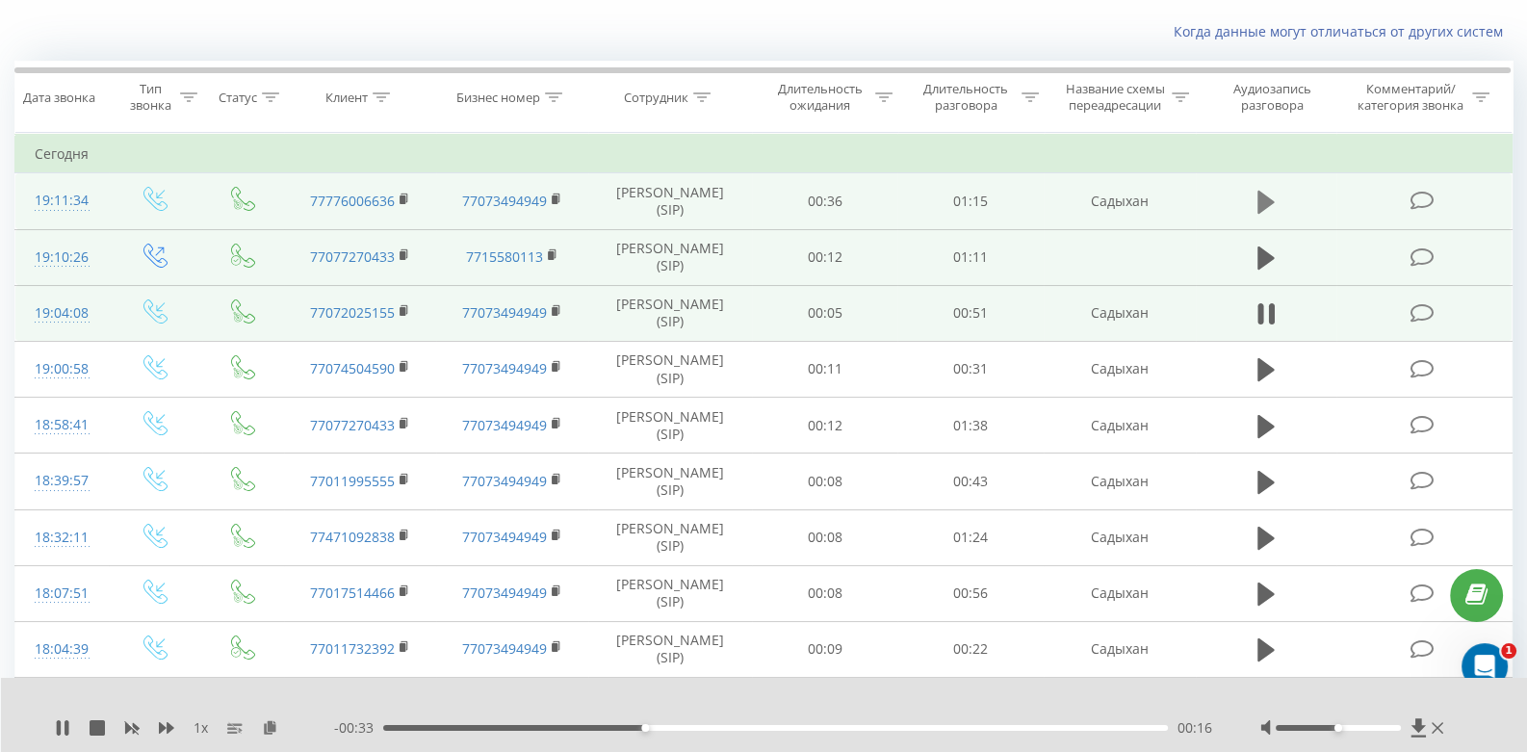
click at [1252, 195] on button at bounding box center [1266, 202] width 29 height 29
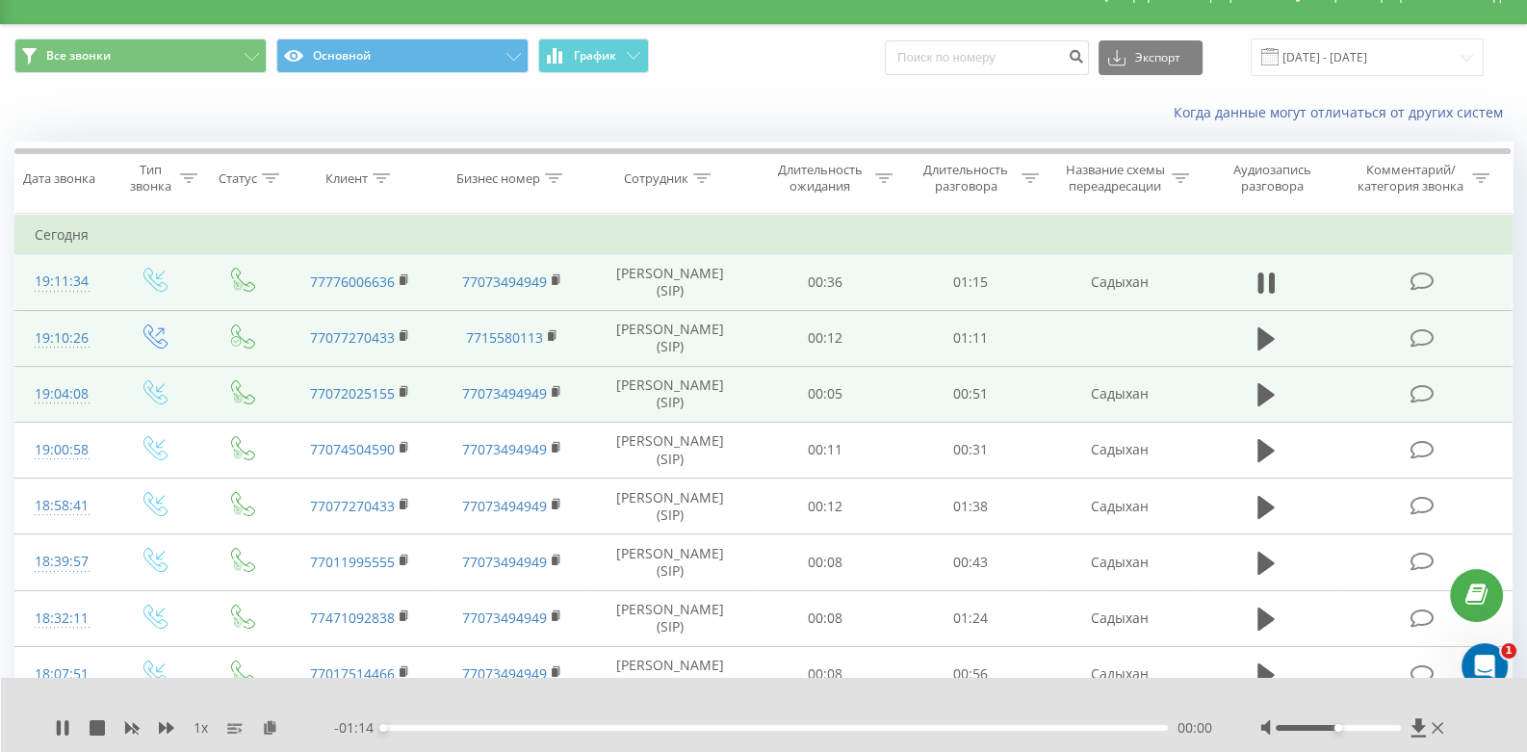
scroll to position [0, 0]
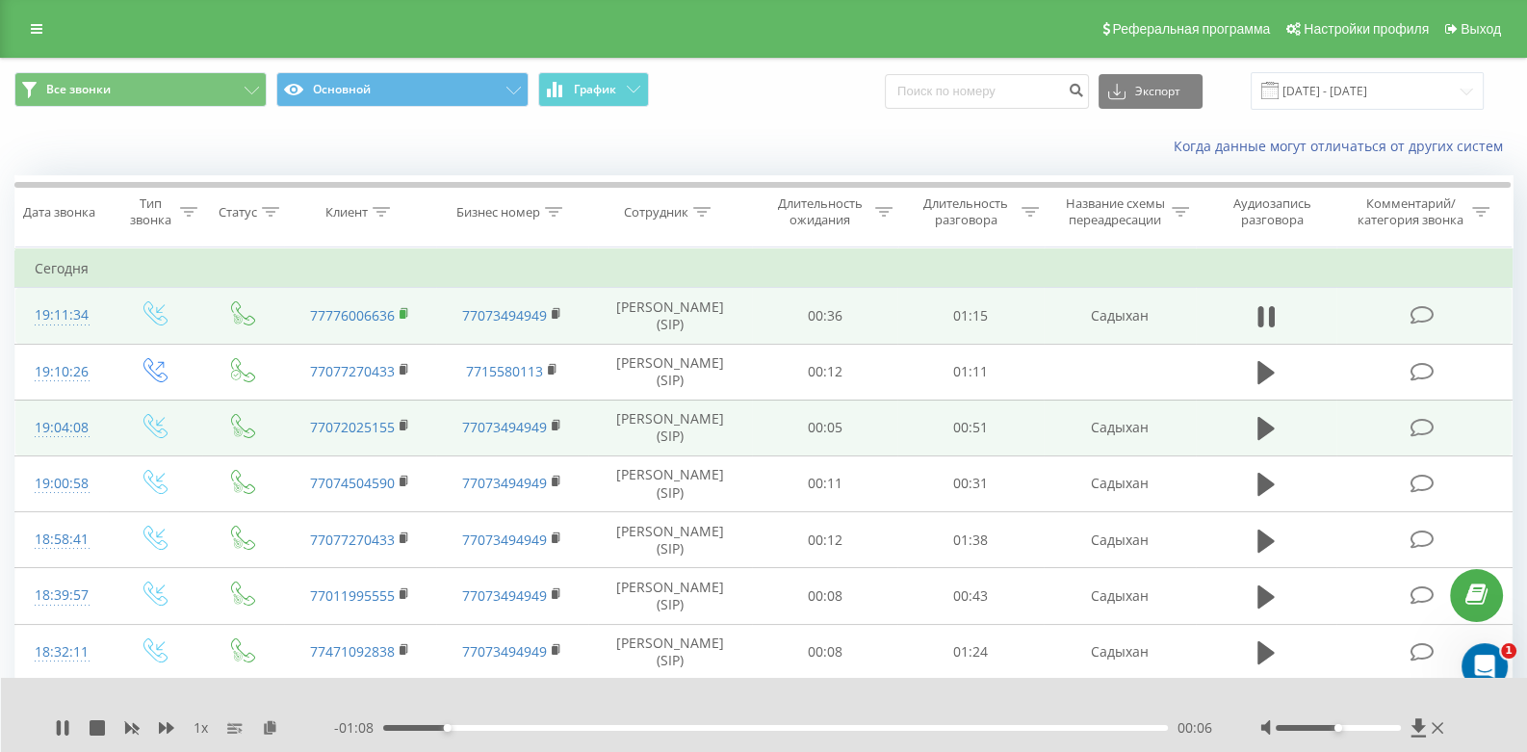
click at [403, 313] on rect at bounding box center [403, 314] width 6 height 9
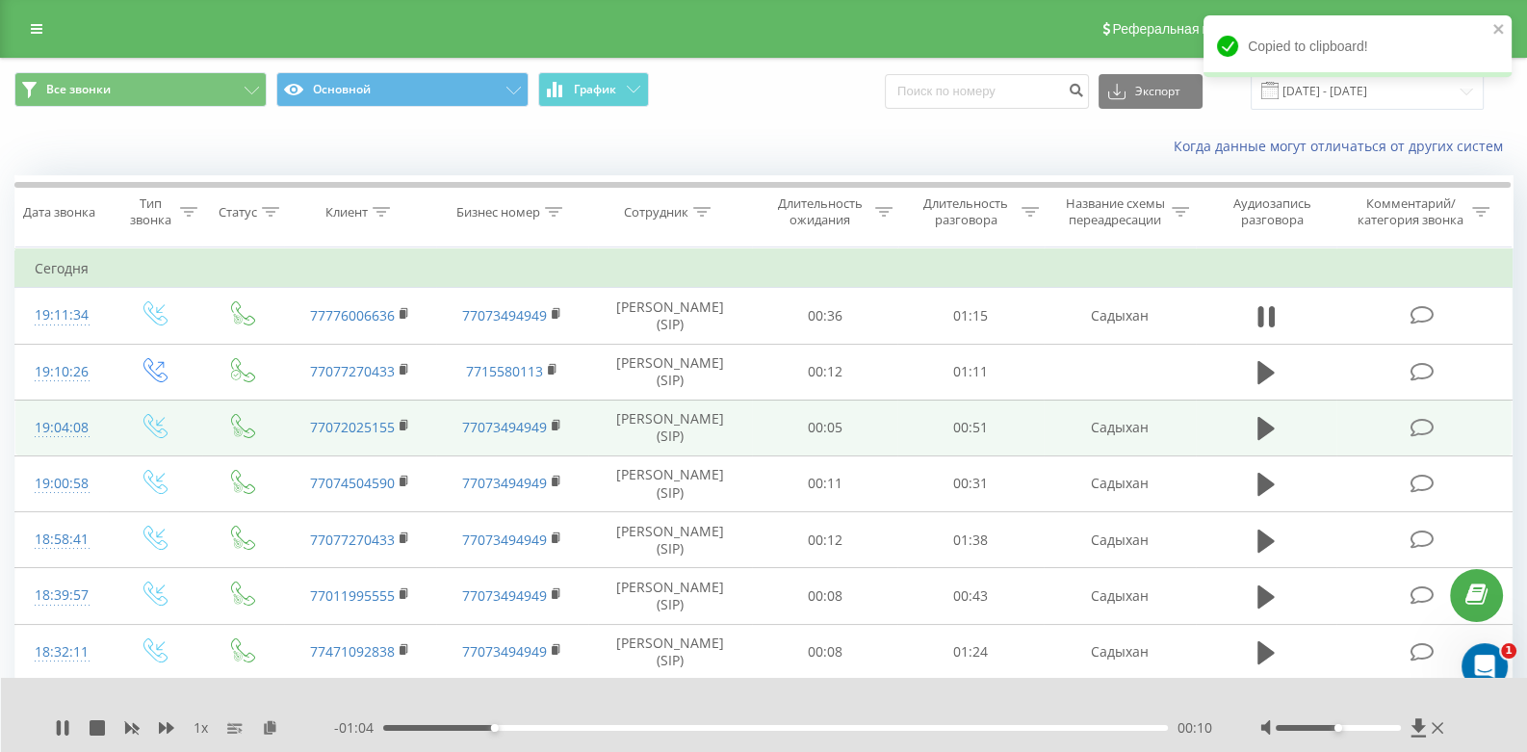
click at [1440, 720] on icon at bounding box center [1438, 727] width 12 height 15
